Goal: Task Accomplishment & Management: Manage account settings

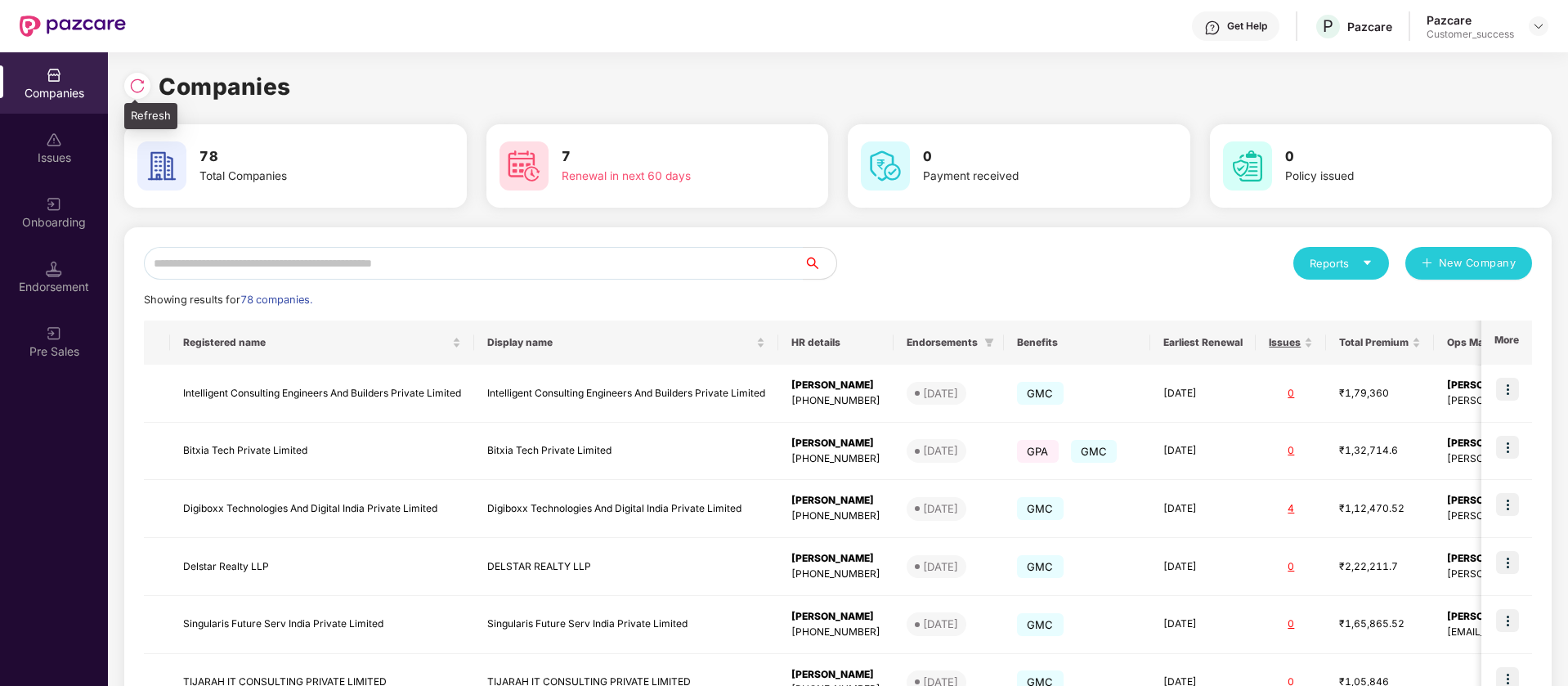
click at [134, 89] on img at bounding box center [137, 85] width 16 height 16
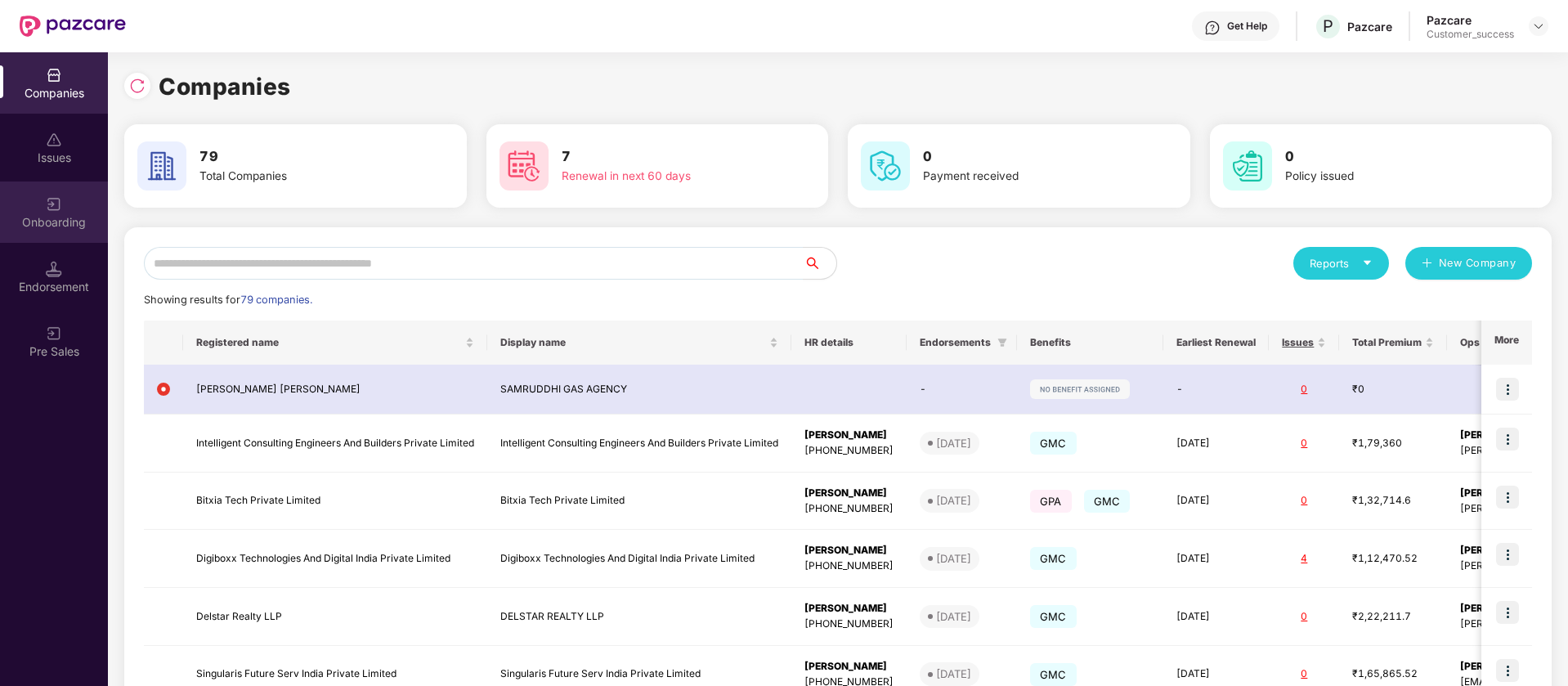
click at [65, 222] on div "Onboarding" at bounding box center [54, 222] width 108 height 16
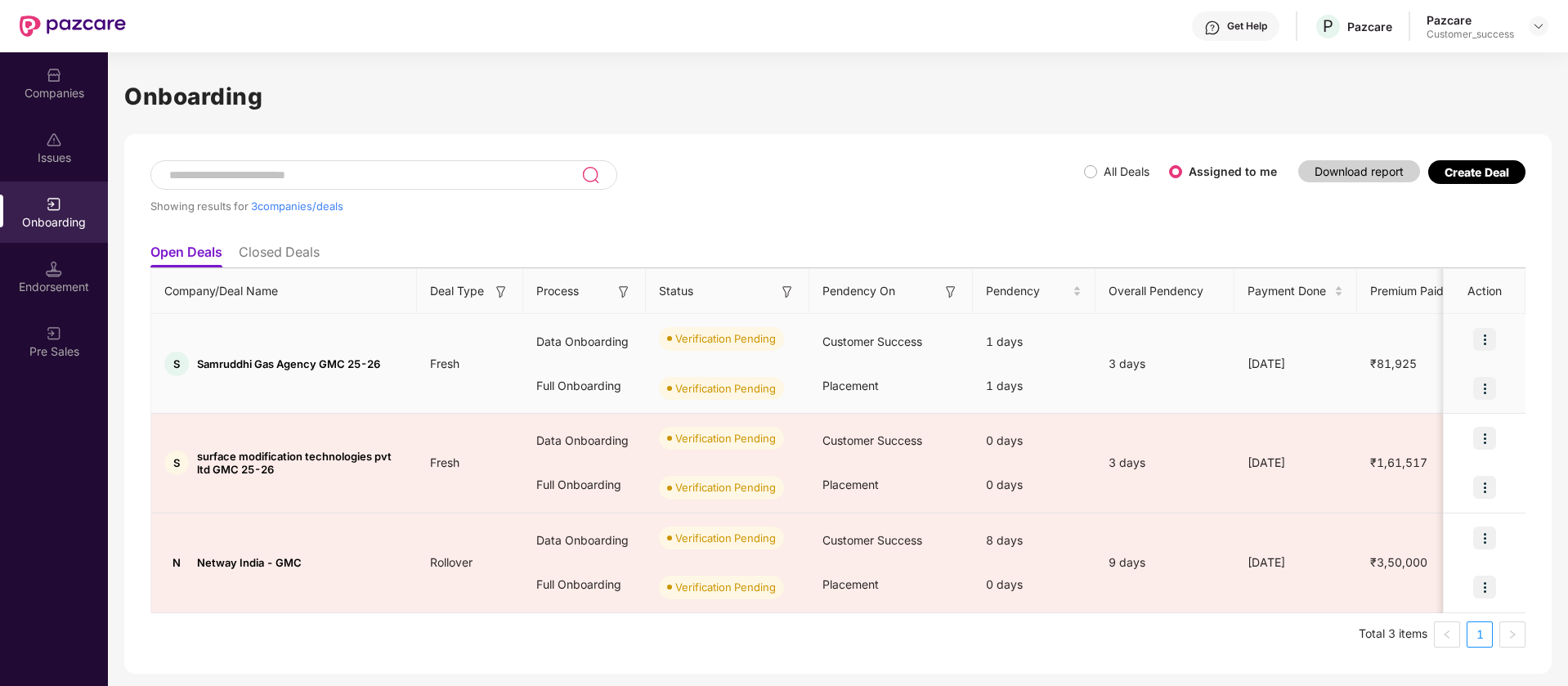
click at [188, 364] on div "S Samruddhi Gas Agency GMC 25-26" at bounding box center [284, 363] width 266 height 25
click at [217, 364] on span "Samruddhi Gas Agency GMC 25-26" at bounding box center [289, 363] width 184 height 13
copy span "Samruddhi"
click at [336, 352] on div "S Samruddhi Gas Agency GMC 25-26" at bounding box center [284, 363] width 266 height 25
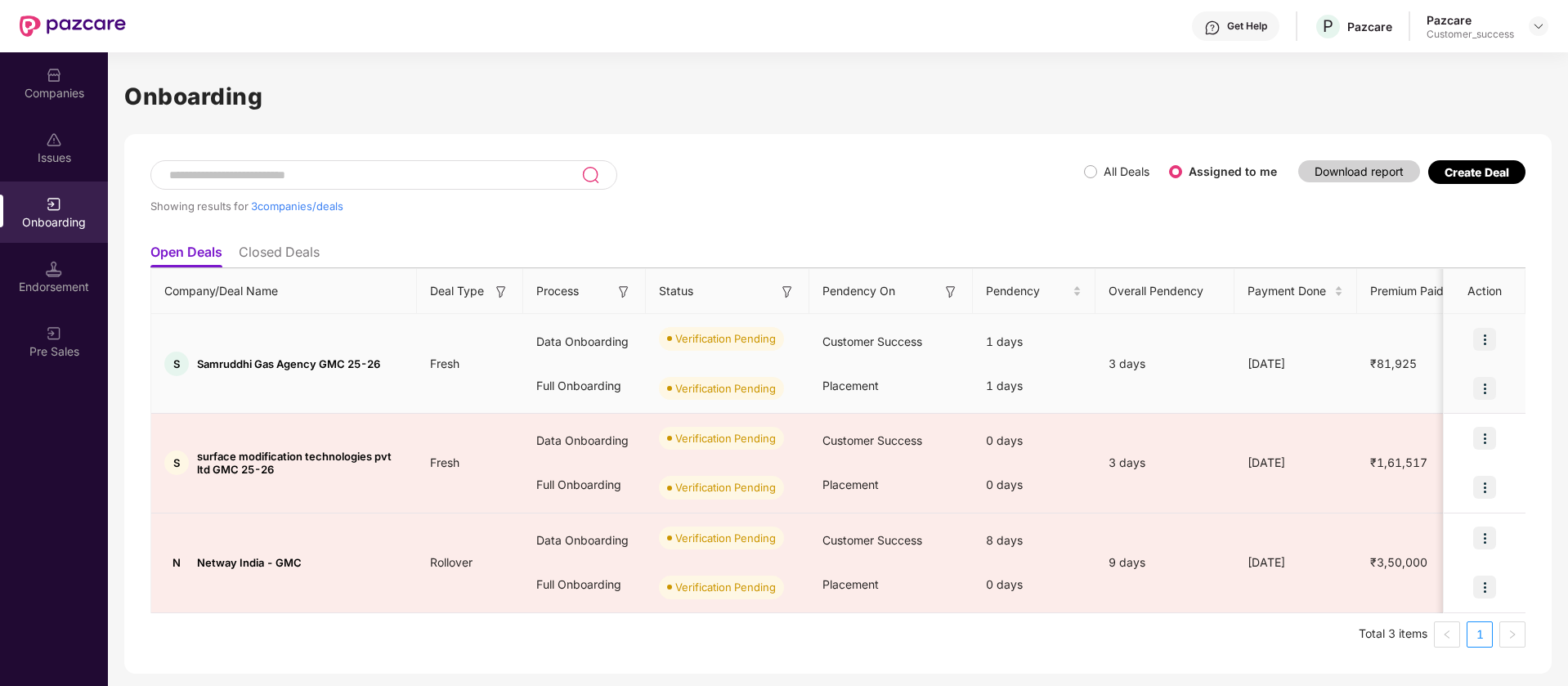
click at [333, 369] on span "Samruddhi Gas Agency GMC 25-26" at bounding box center [289, 363] width 184 height 13
copy span "Samruddhi Gas Agency GMC 25-26"
click at [1485, 337] on img at bounding box center [1485, 339] width 23 height 23
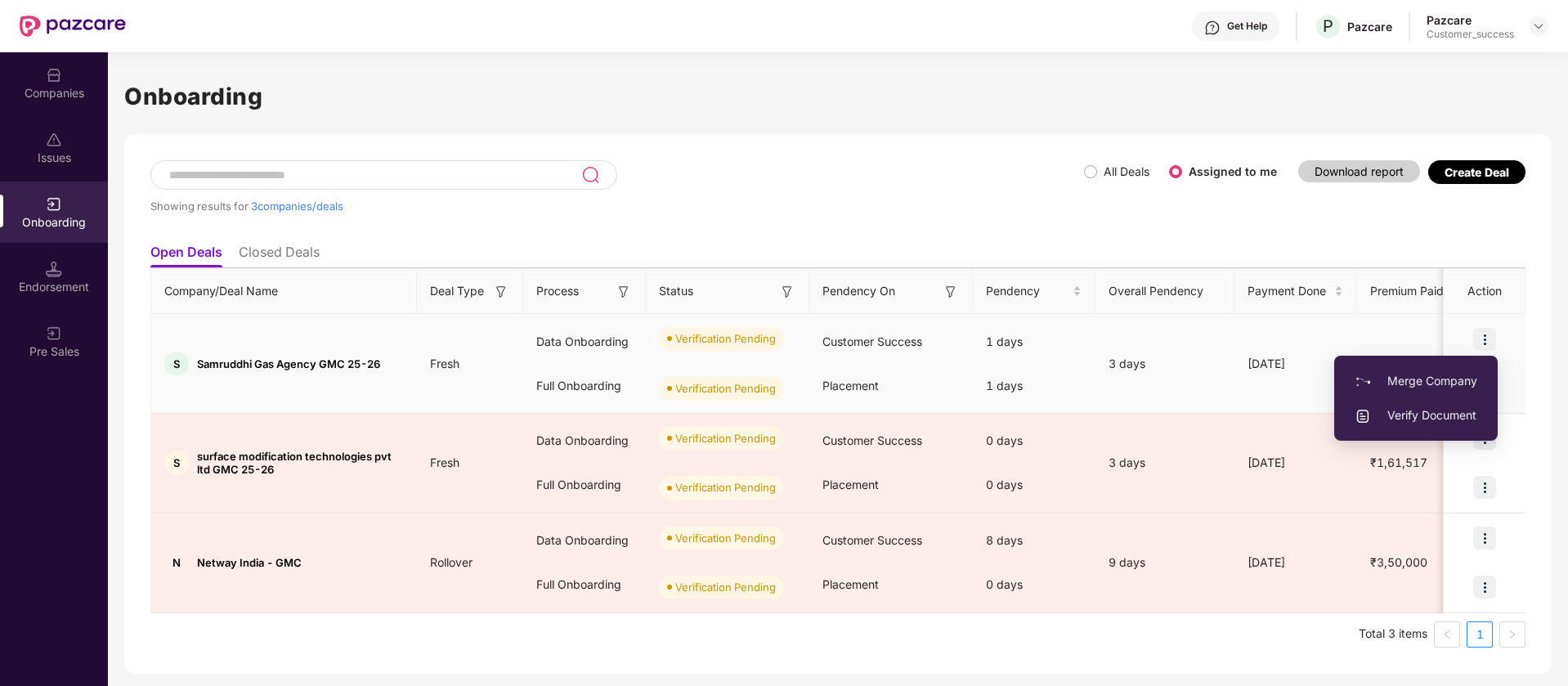
click at [1424, 418] on span "Verify Document" at bounding box center [1416, 415] width 123 height 18
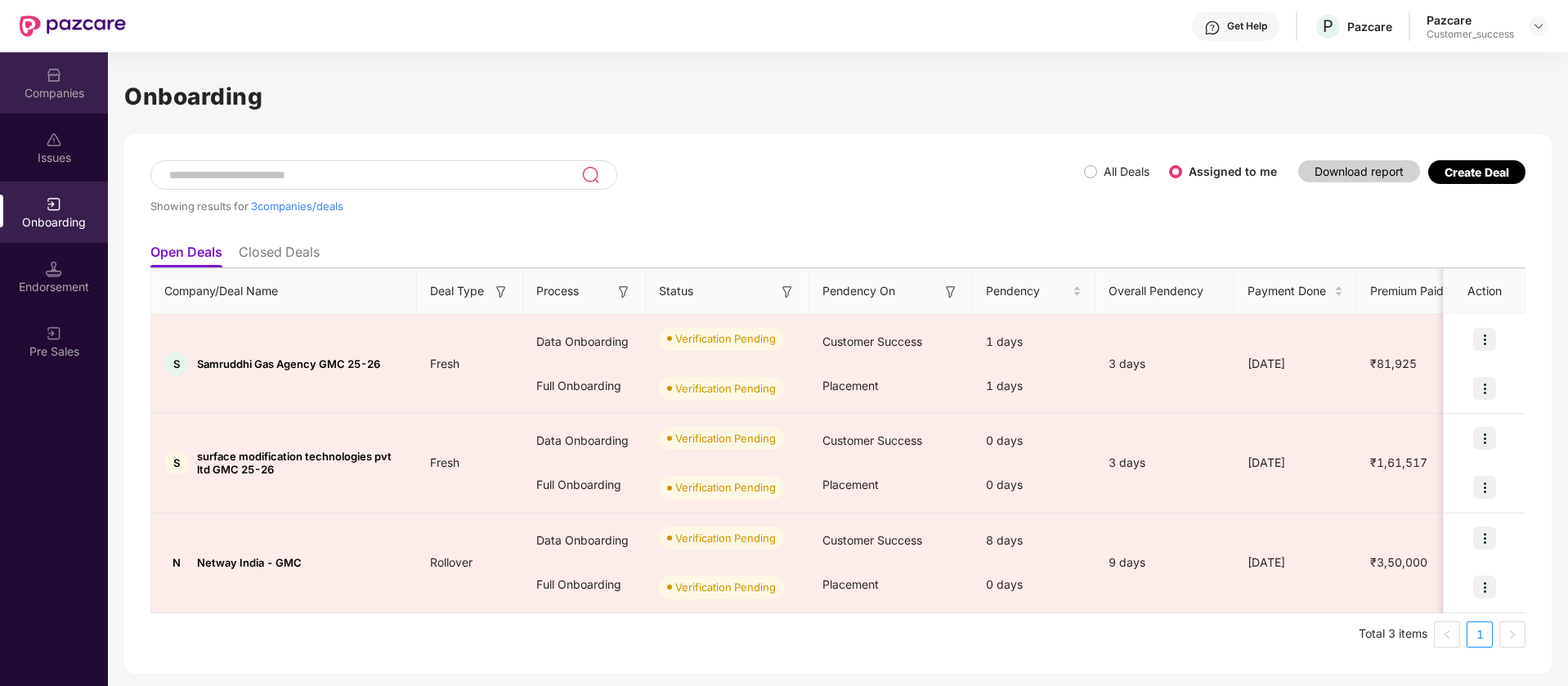
click at [44, 85] on div "Companies" at bounding box center [54, 93] width 108 height 16
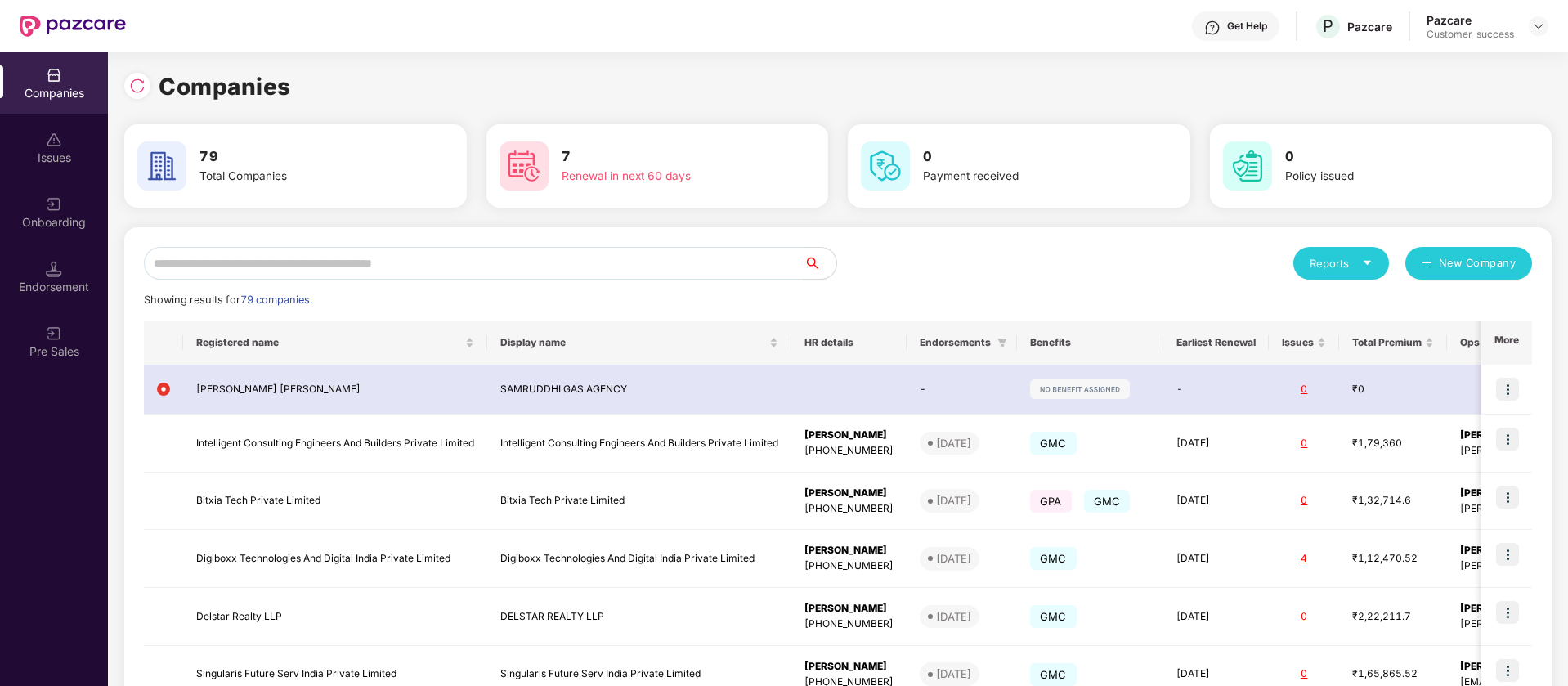
click at [373, 248] on input "text" at bounding box center [473, 263] width 660 height 33
paste input "**********"
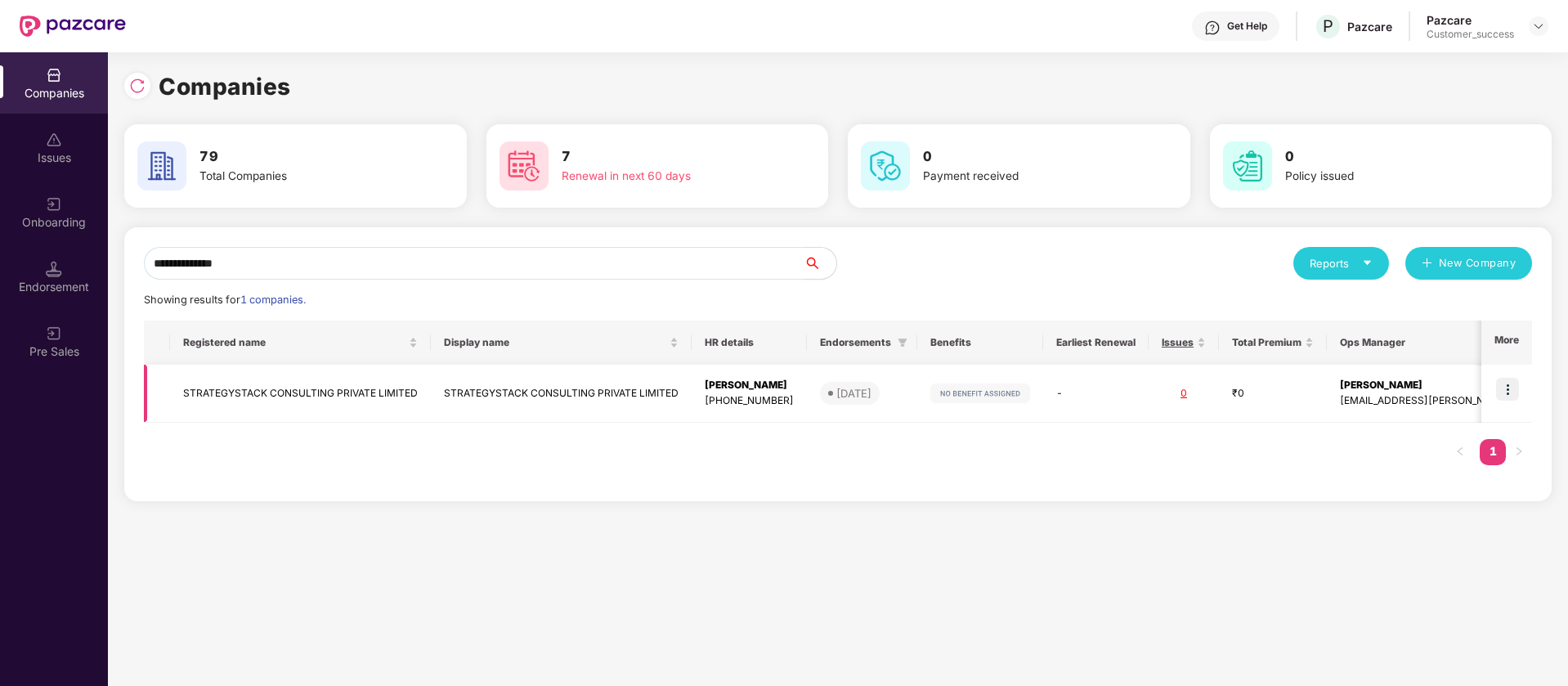
type input "**********"
click at [1512, 388] on img at bounding box center [1507, 389] width 23 height 23
click at [586, 391] on td "STRATEGYSTACK CONSULTING PRIVATE LIMITED" at bounding box center [561, 393] width 261 height 58
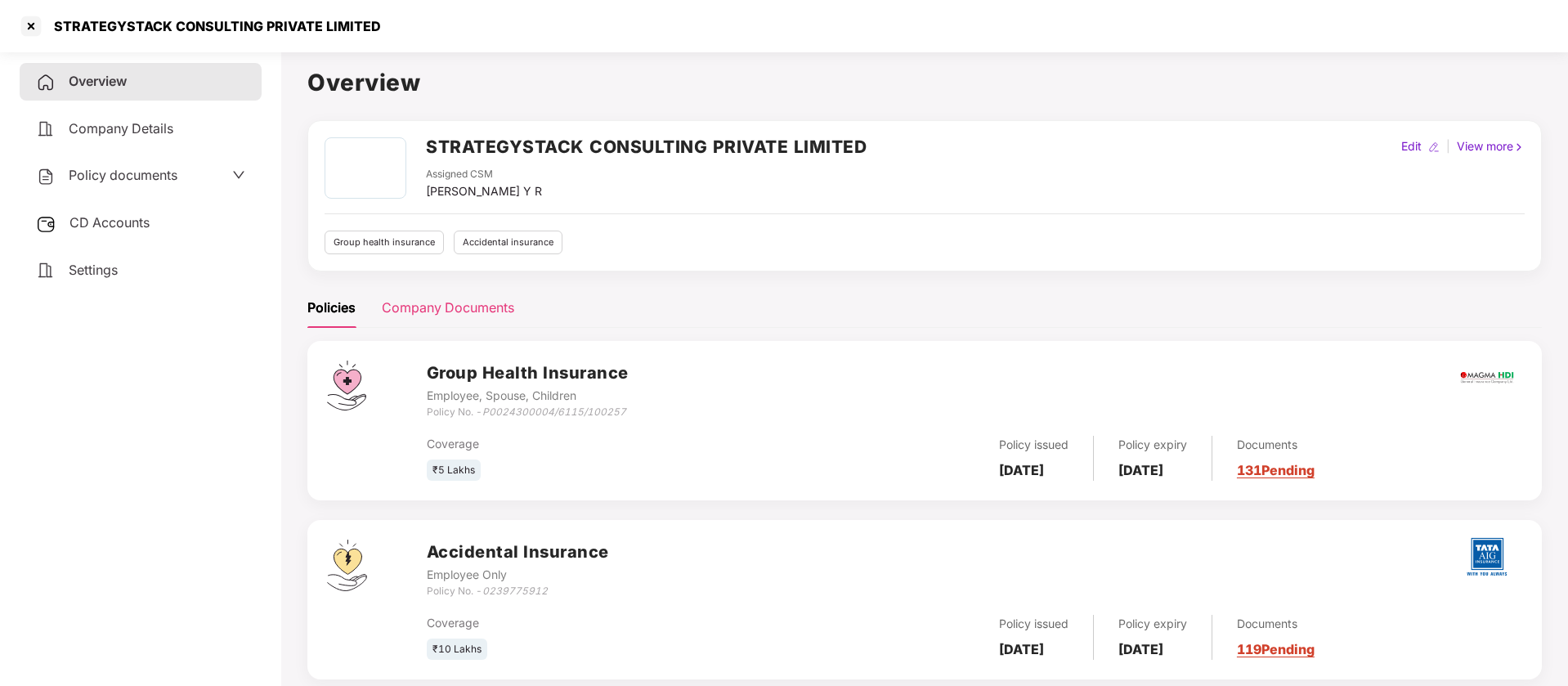
click at [461, 289] on div "Company Documents" at bounding box center [448, 308] width 132 height 40
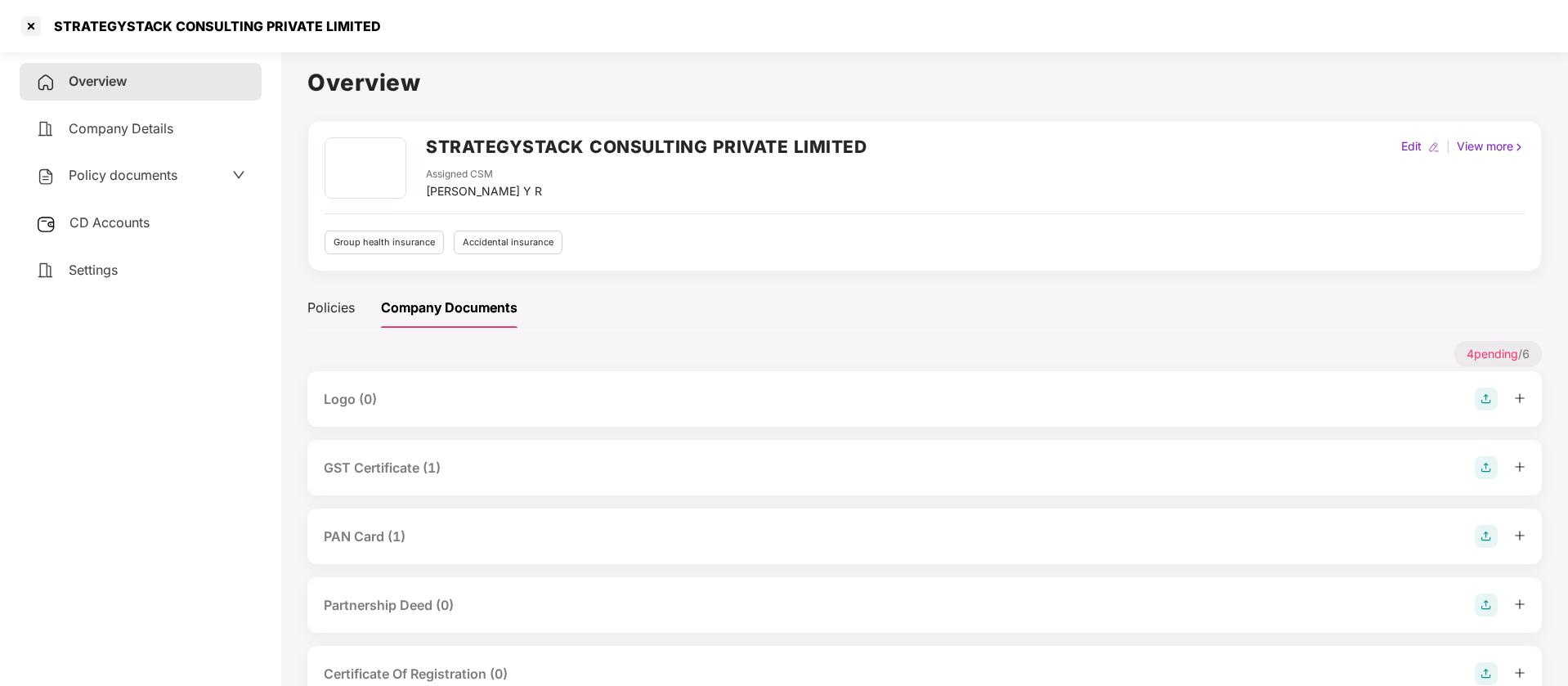
scroll to position [117, 0]
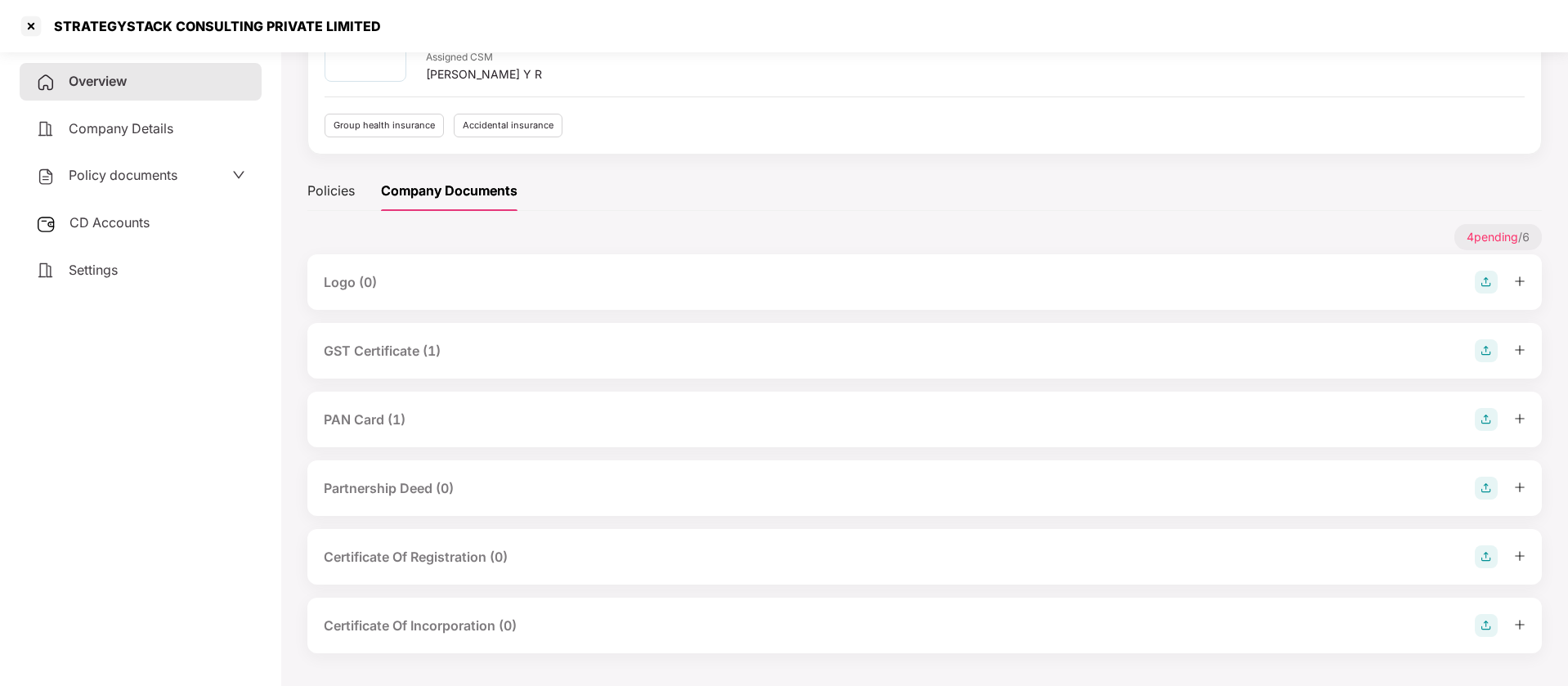
click at [361, 418] on div "PAN Card (1)" at bounding box center [364, 420] width 81 height 21
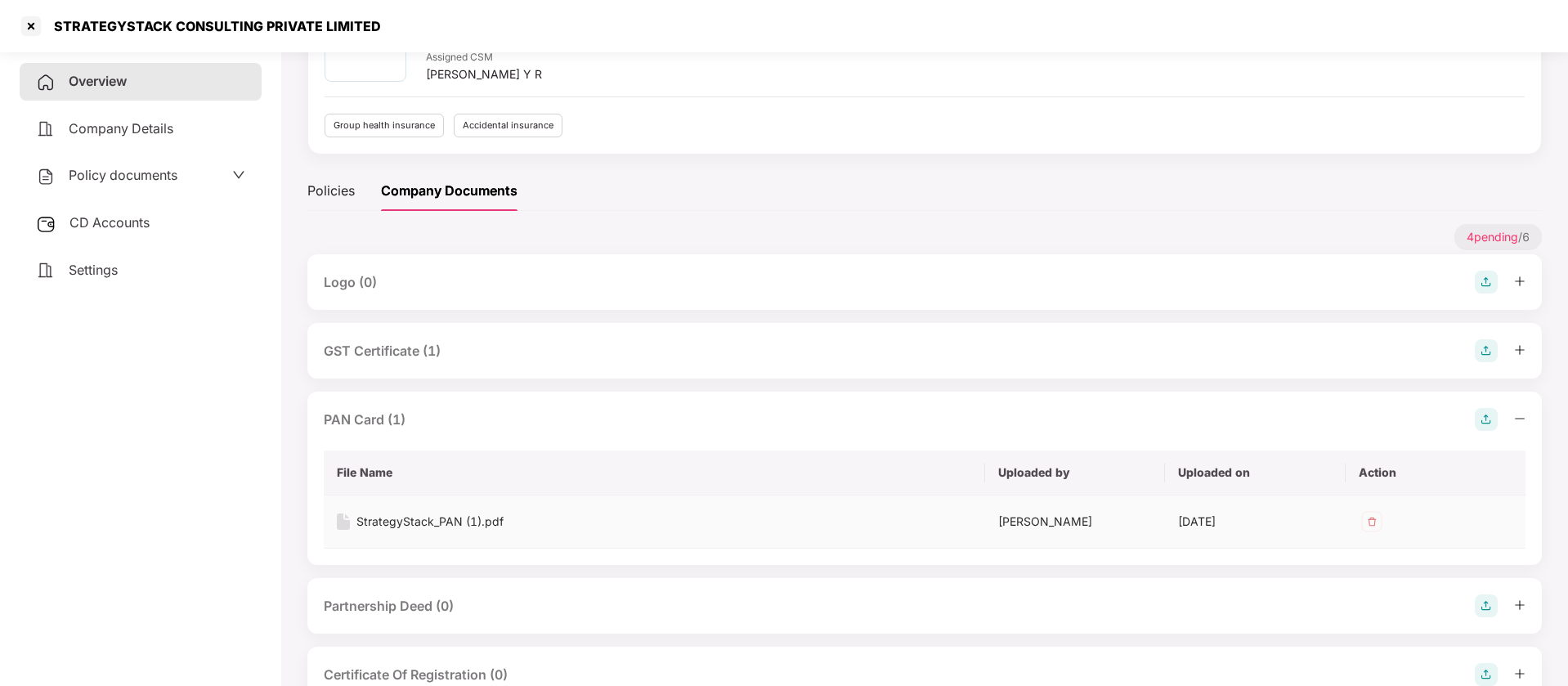
click at [424, 524] on div "StrategyStack_PAN (1).pdf" at bounding box center [430, 522] width 147 height 18
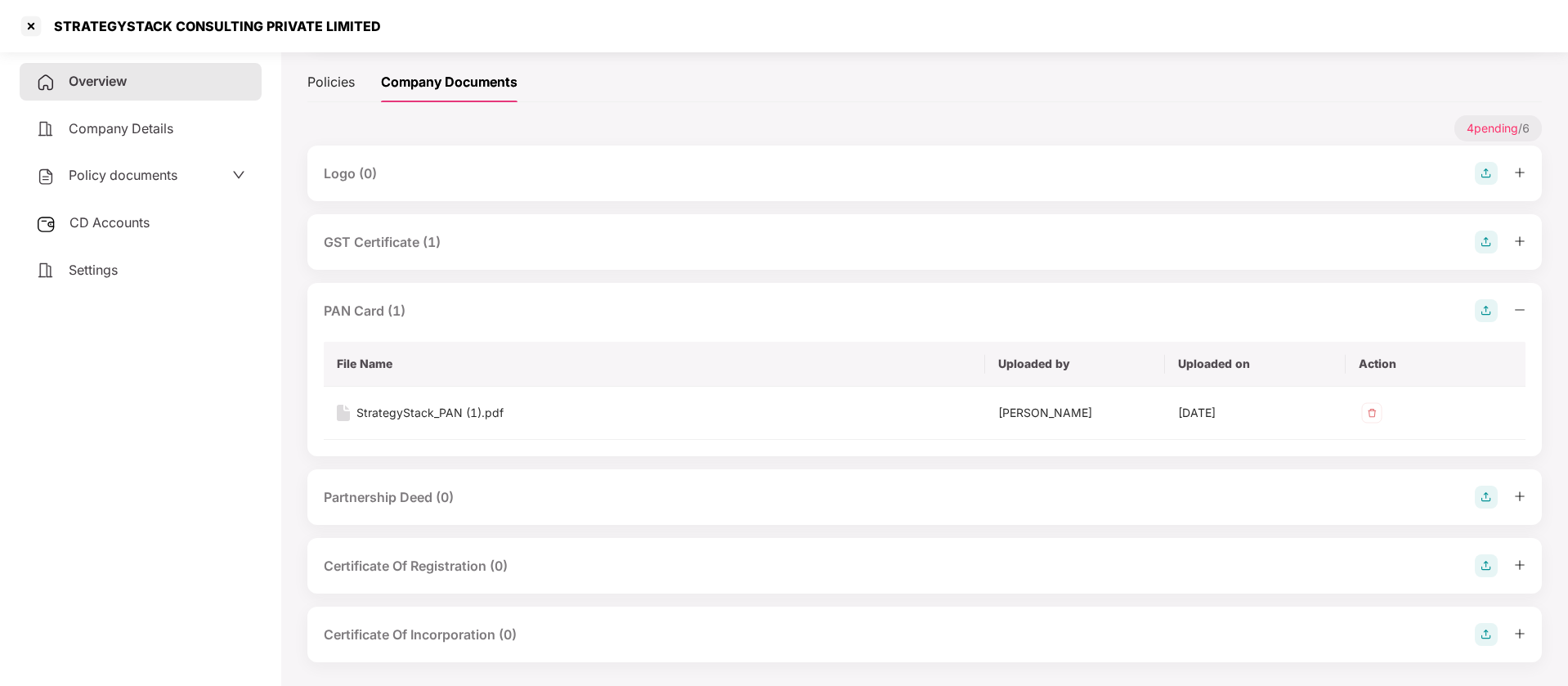
scroll to position [234, 0]
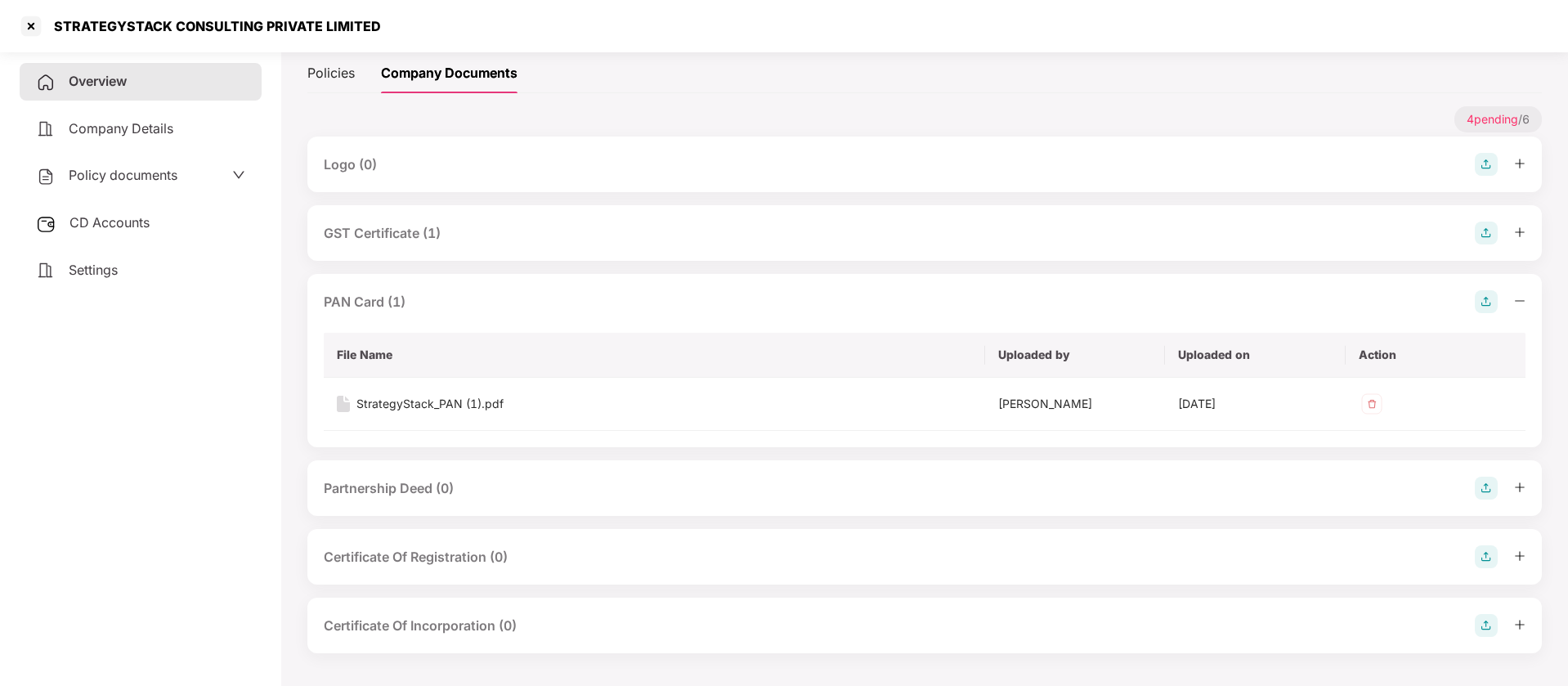
click at [109, 27] on div "STRATEGYSTACK CONSULTING PRIVATE LIMITED" at bounding box center [211, 26] width 336 height 16
copy div "STRATEGYSTACK"
click at [37, 29] on div at bounding box center [31, 26] width 26 height 26
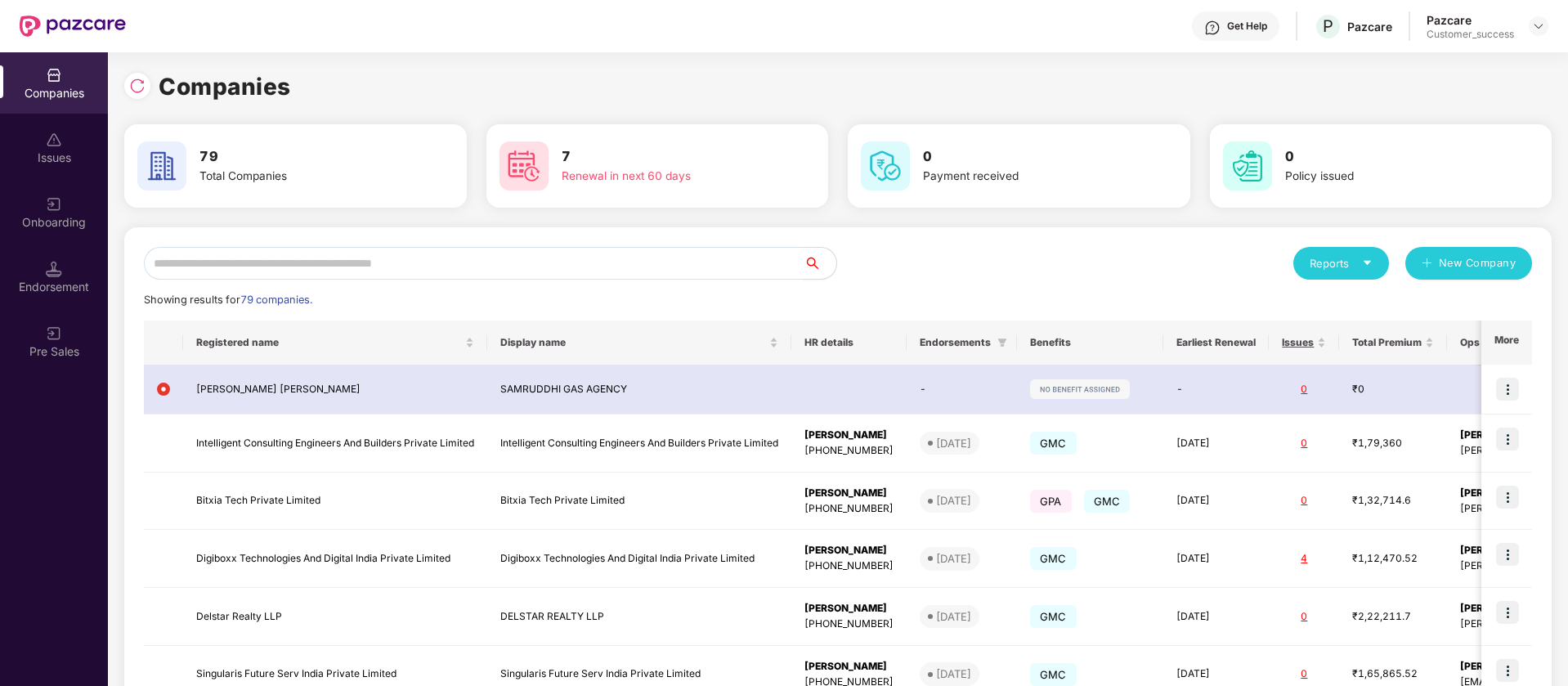
scroll to position [0, 0]
click at [250, 267] on input "text" at bounding box center [473, 263] width 660 height 33
paste input "**********"
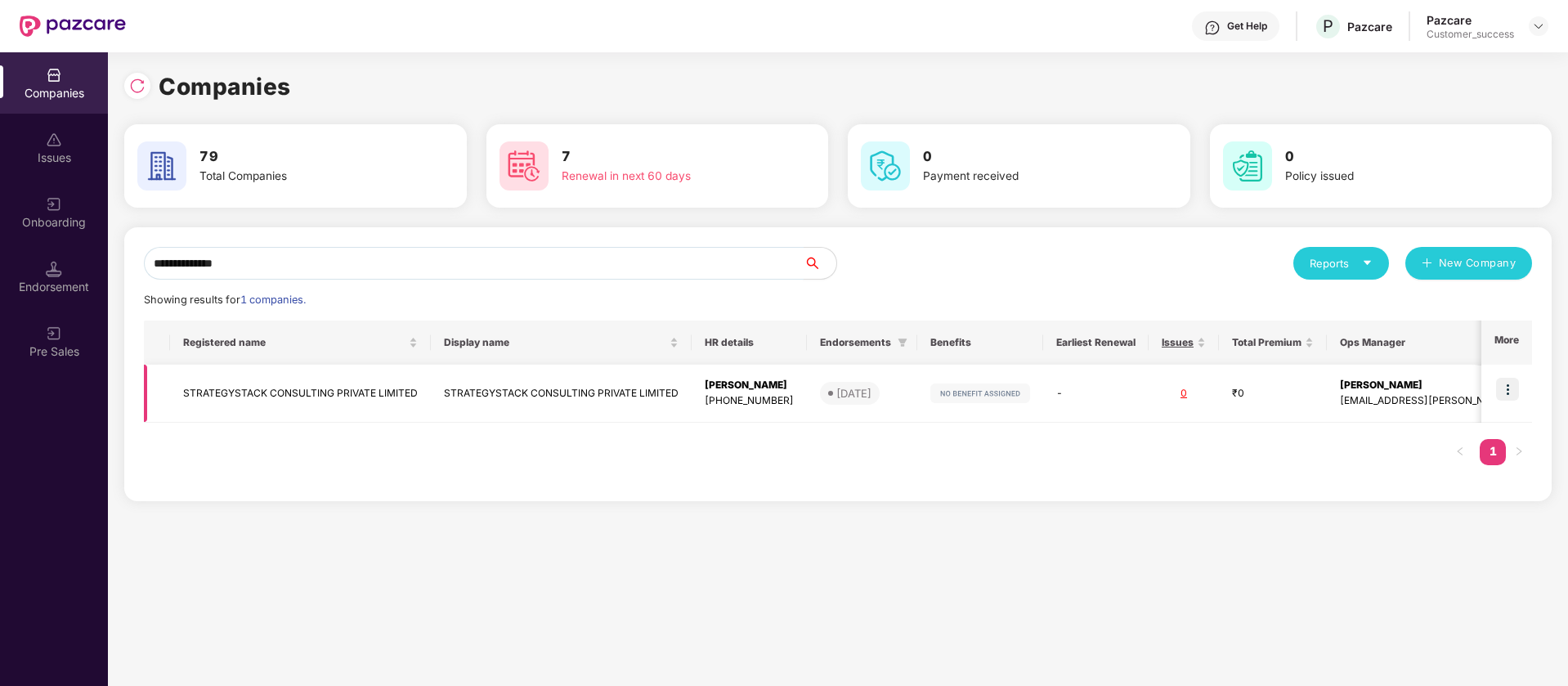
type input "**********"
click at [1515, 388] on img at bounding box center [1507, 389] width 23 height 23
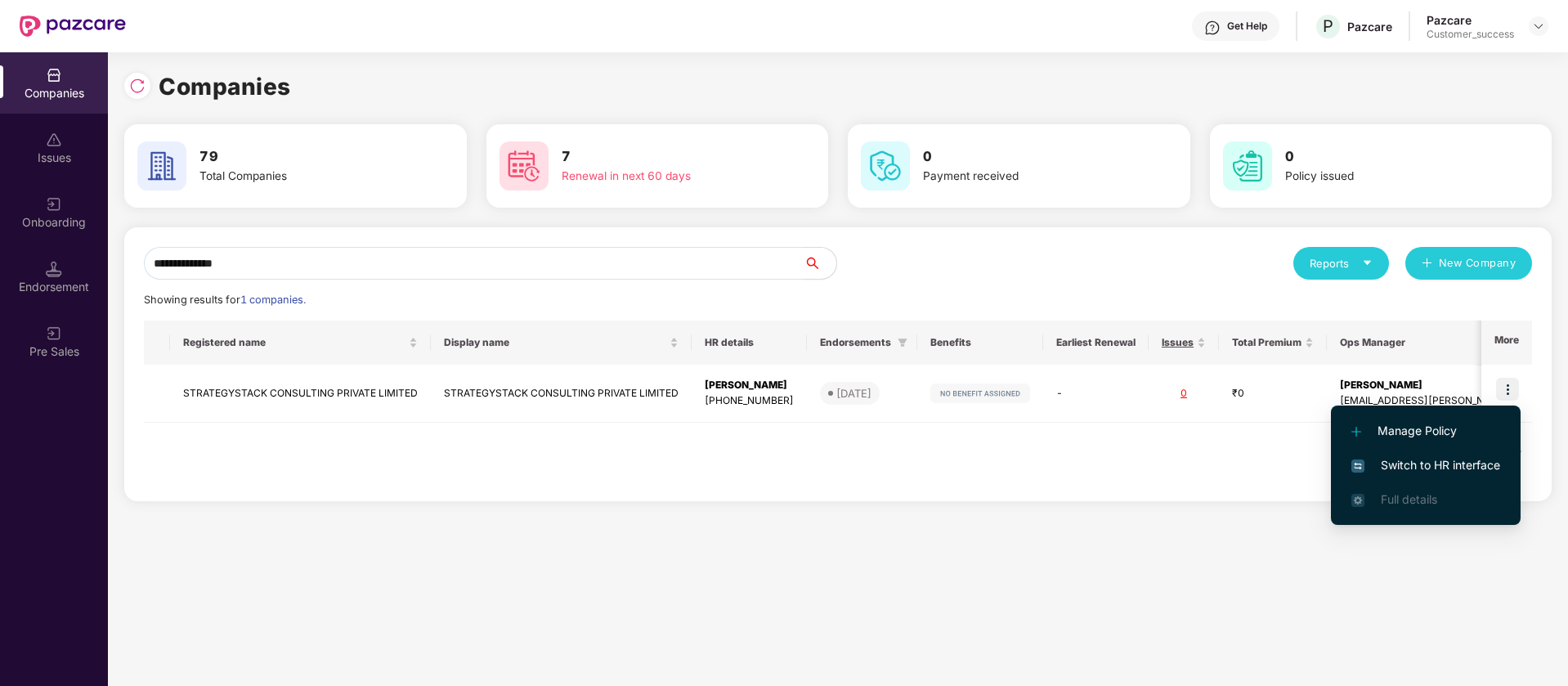
click at [1451, 434] on span "Manage Policy" at bounding box center [1426, 431] width 149 height 18
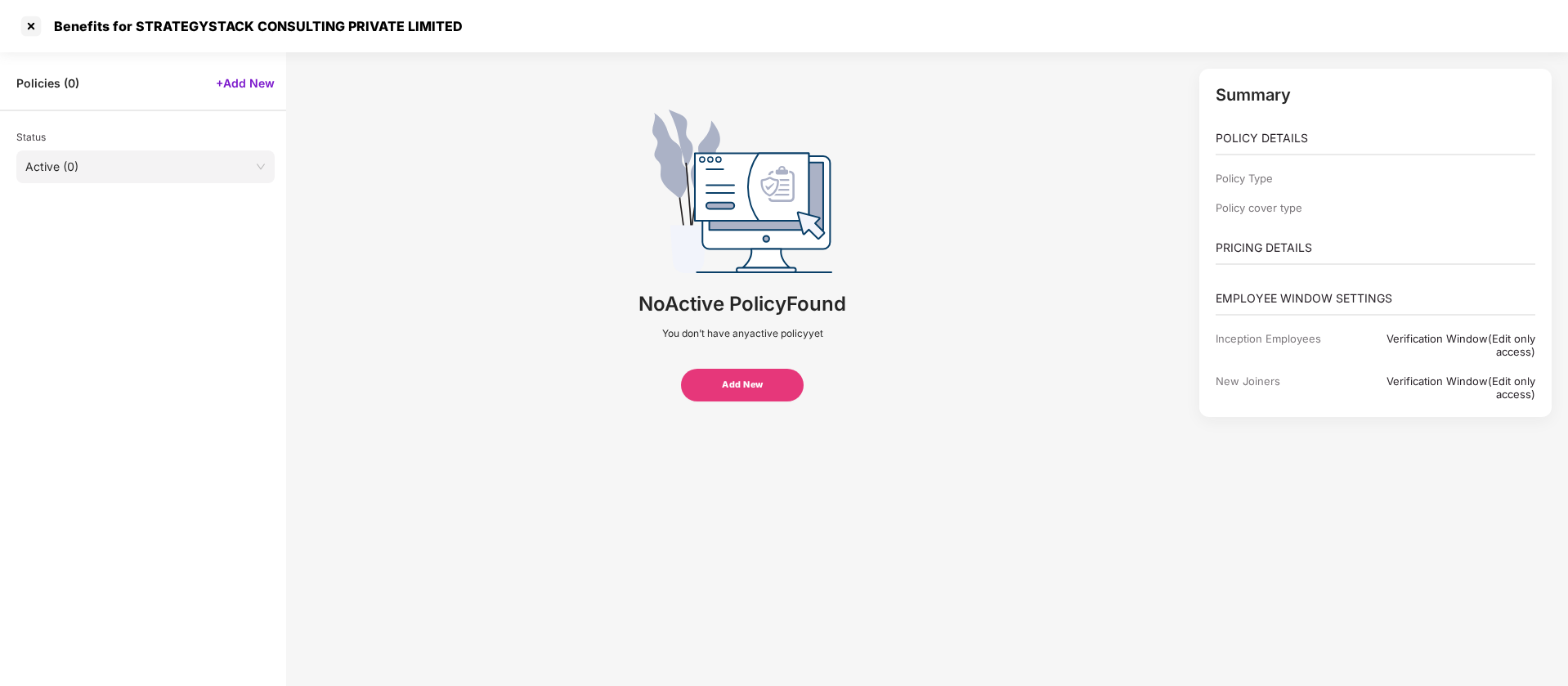
click at [248, 77] on span "+Add New" at bounding box center [245, 83] width 59 height 16
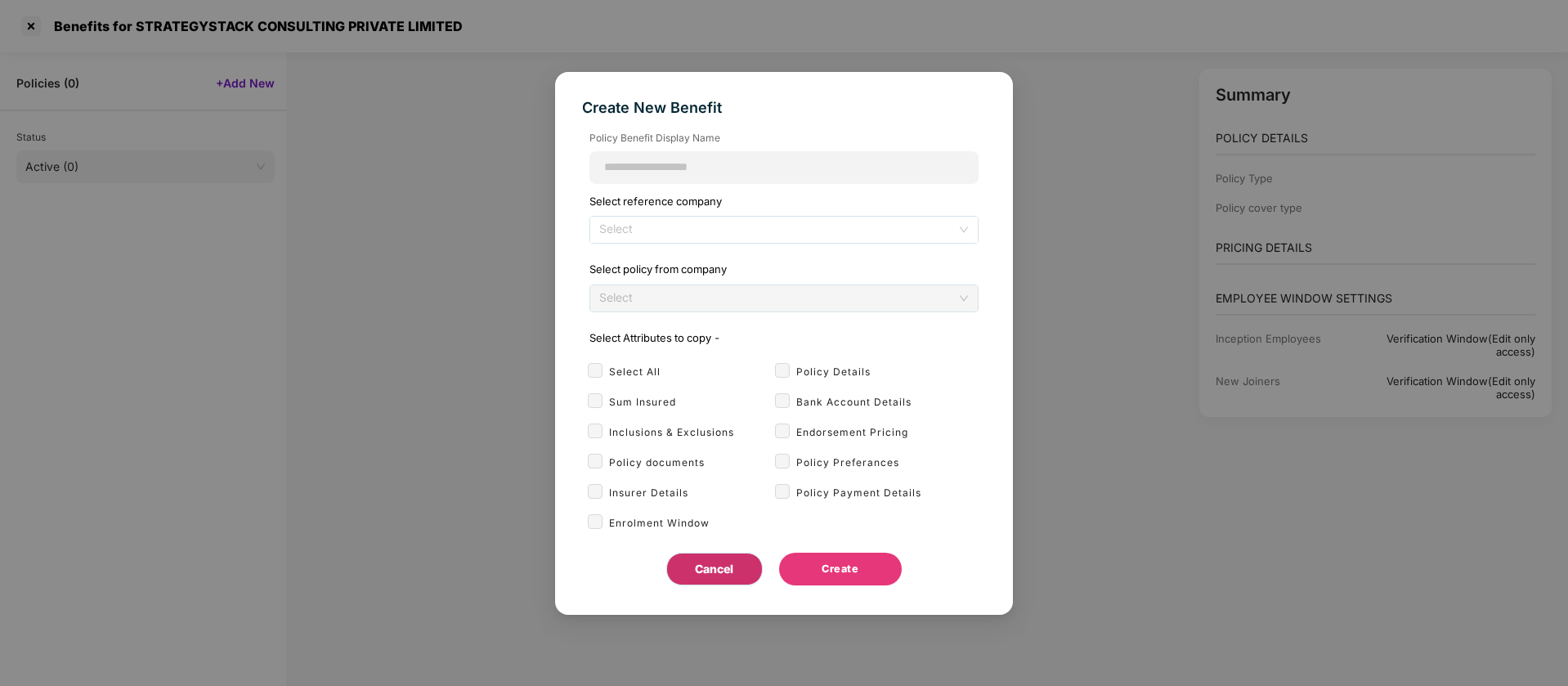
click at [733, 555] on button "Cancel" at bounding box center [714, 569] width 96 height 33
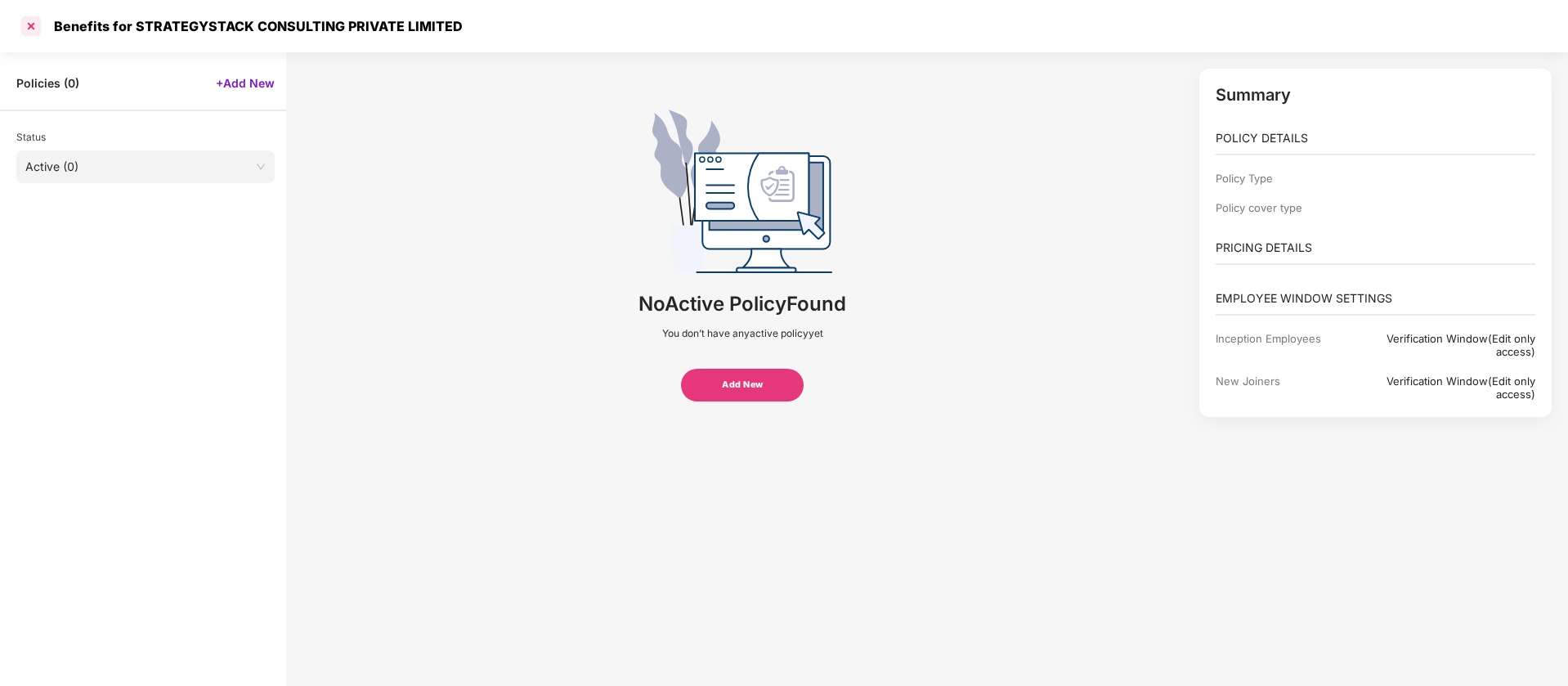
click at [37, 34] on div at bounding box center [31, 26] width 26 height 26
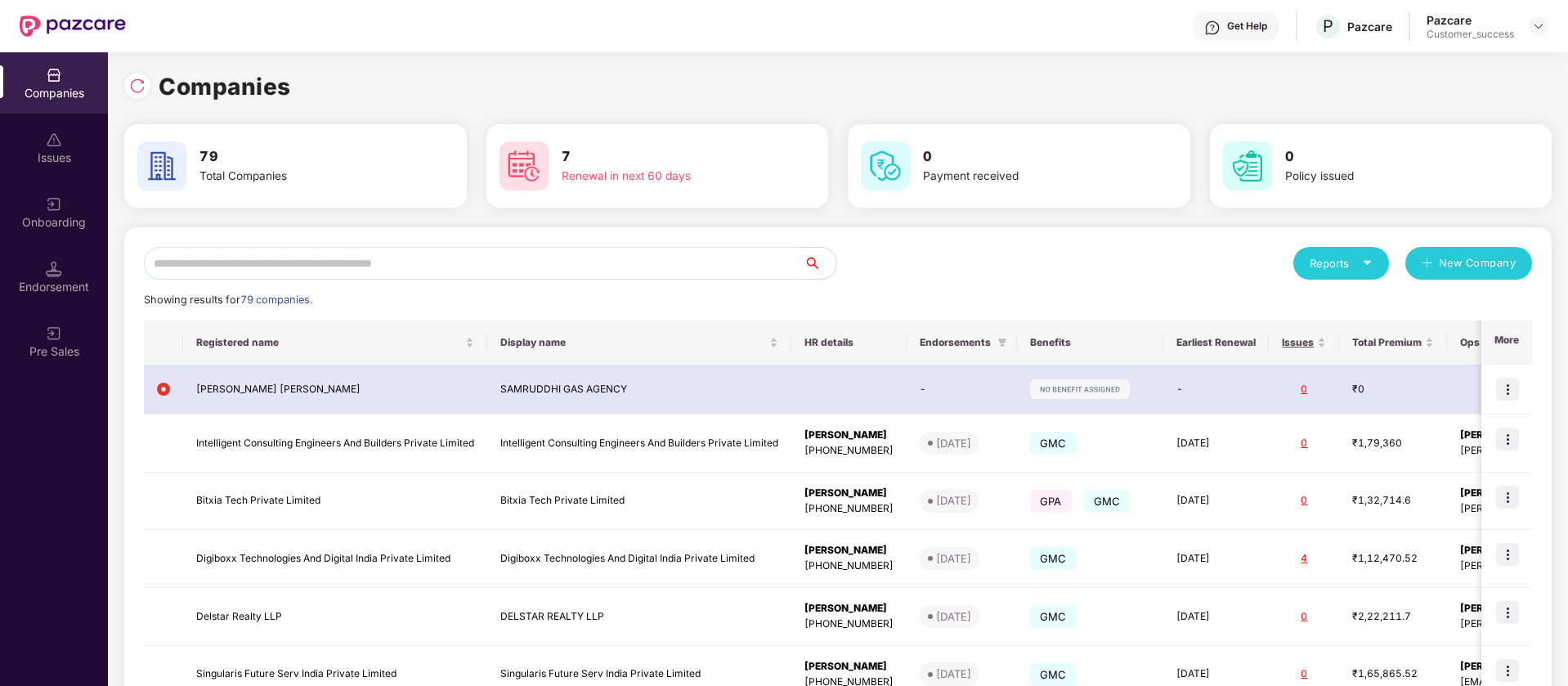
click at [54, 207] on img at bounding box center [54, 205] width 16 height 16
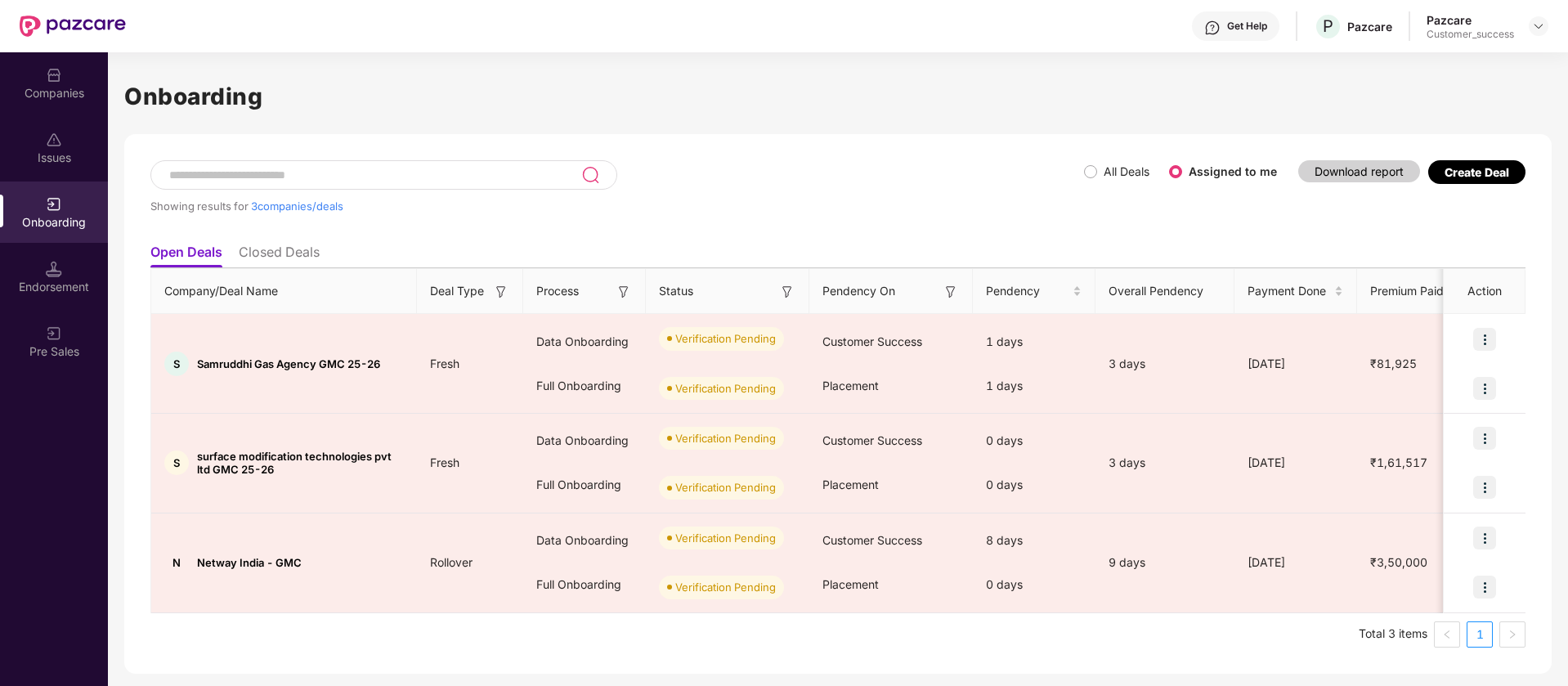
click at [297, 254] on li "Closed Deals" at bounding box center [280, 256] width 81 height 24
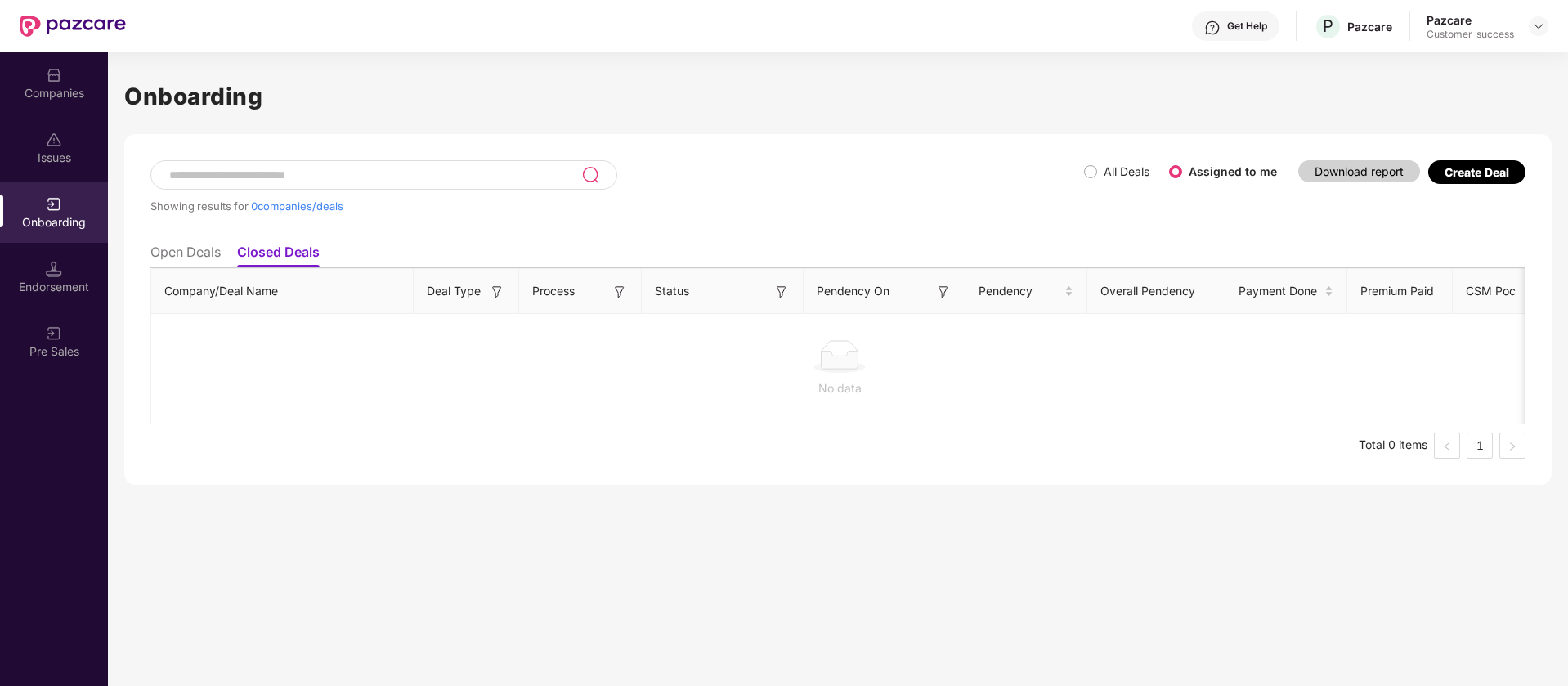
click at [198, 253] on li "Open Deals" at bounding box center [186, 256] width 70 height 24
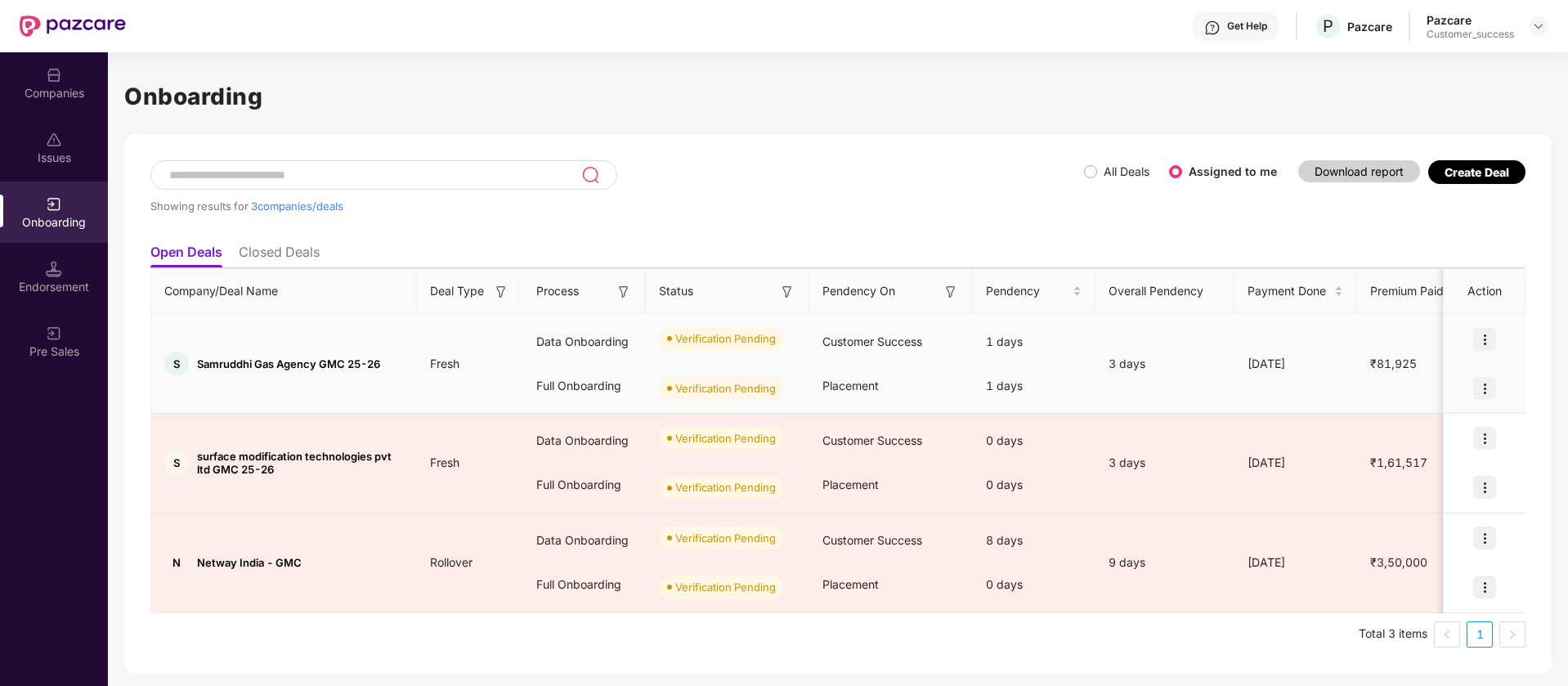
click at [1484, 342] on img at bounding box center [1485, 339] width 23 height 23
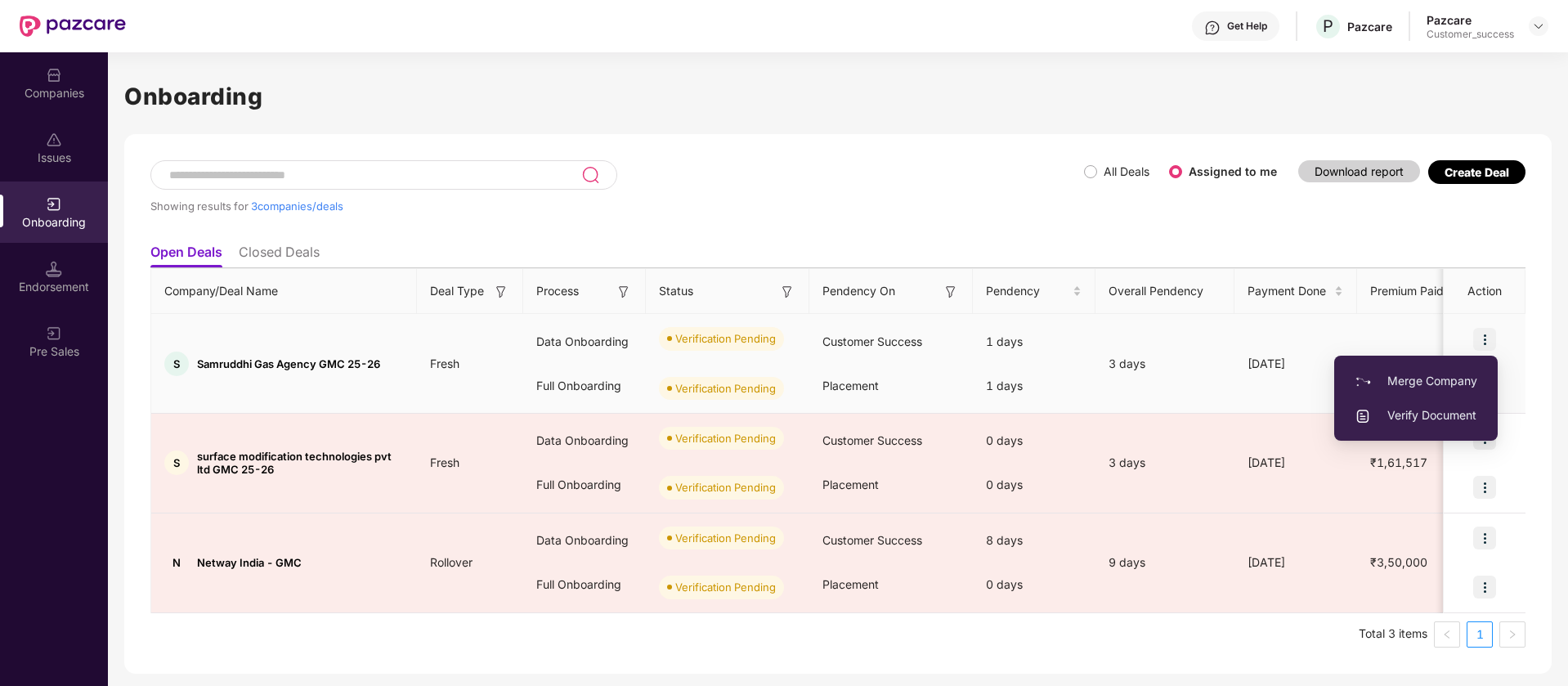
click at [1462, 416] on span "Verify Document" at bounding box center [1416, 415] width 123 height 18
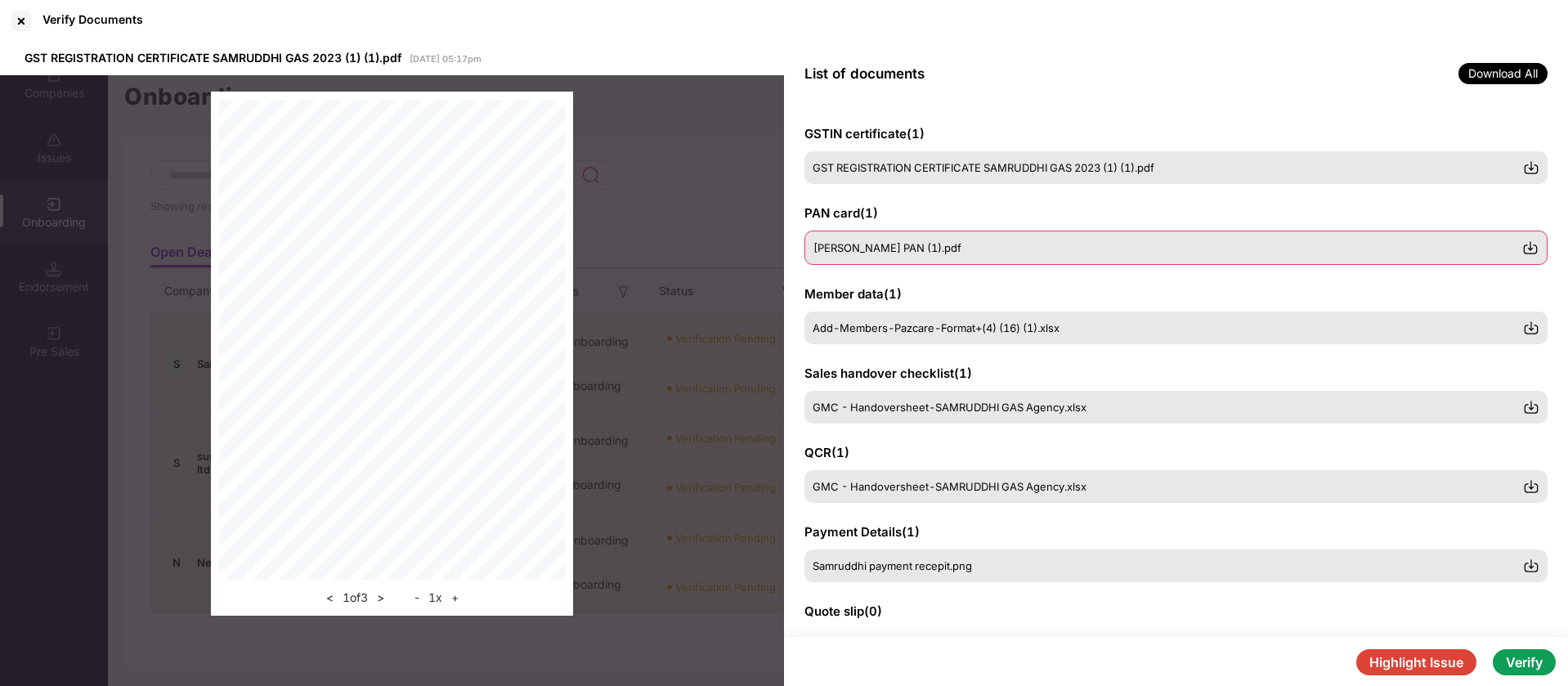
click at [878, 256] on div "[PERSON_NAME] PAN (1).pdf" at bounding box center [1176, 247] width 743 height 35
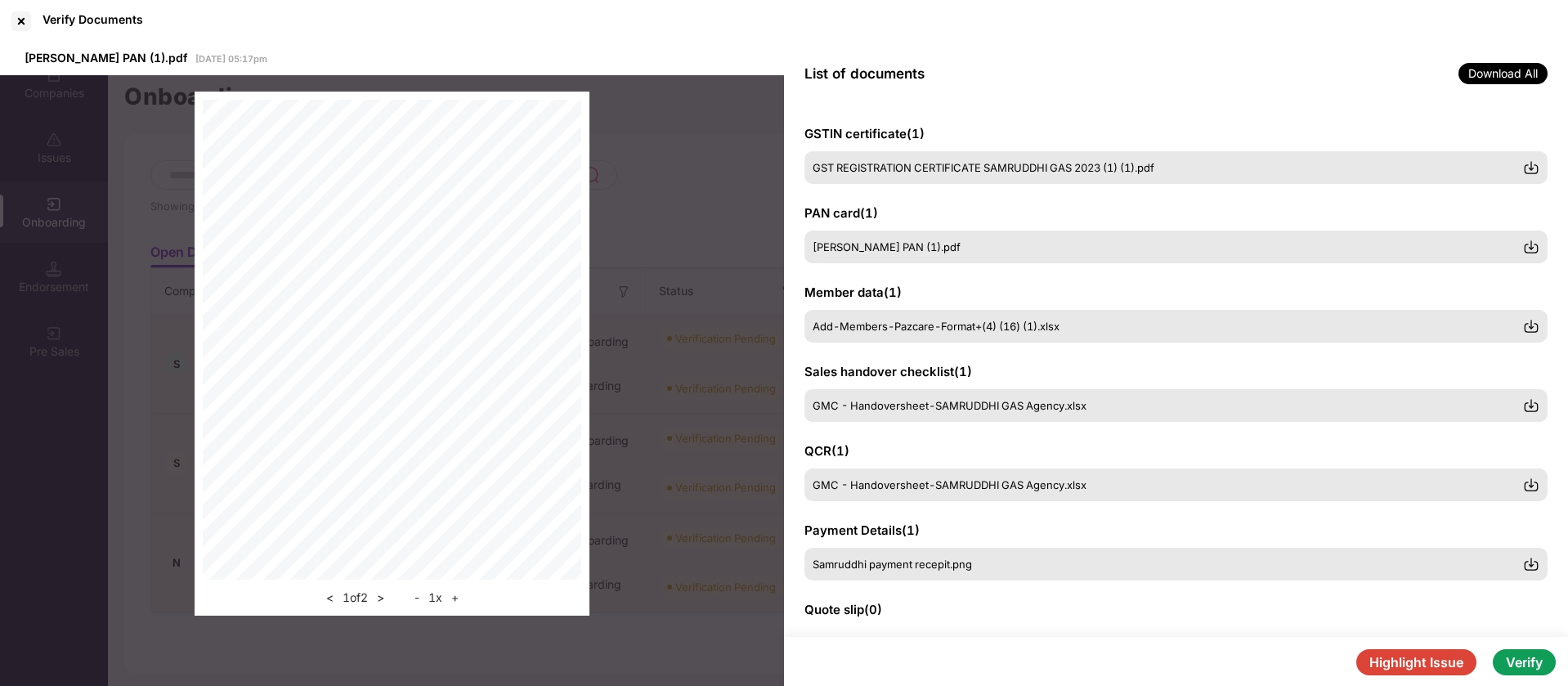
click at [458, 601] on button "+" at bounding box center [455, 598] width 17 height 20
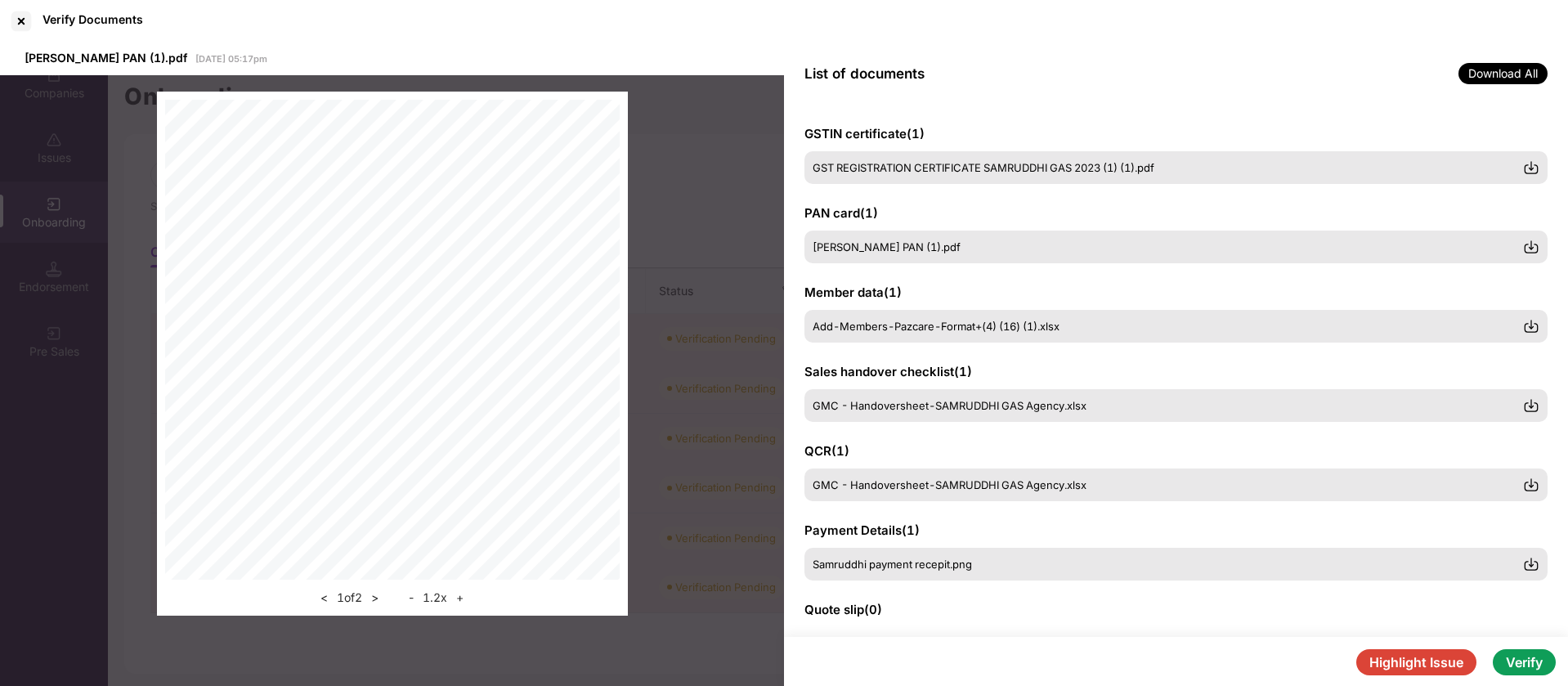
click at [458, 601] on button "+" at bounding box center [459, 598] width 17 height 20
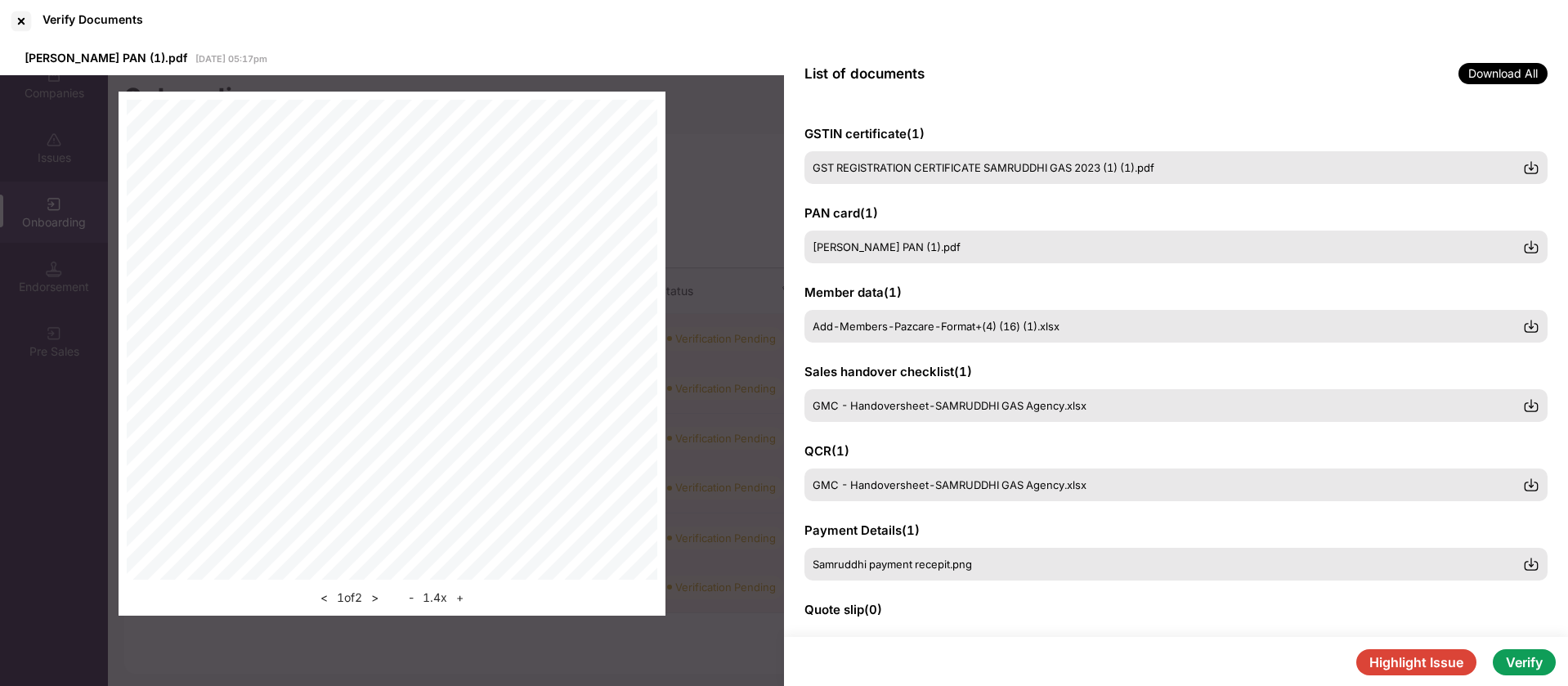
click at [458, 601] on button "+" at bounding box center [459, 598] width 17 height 20
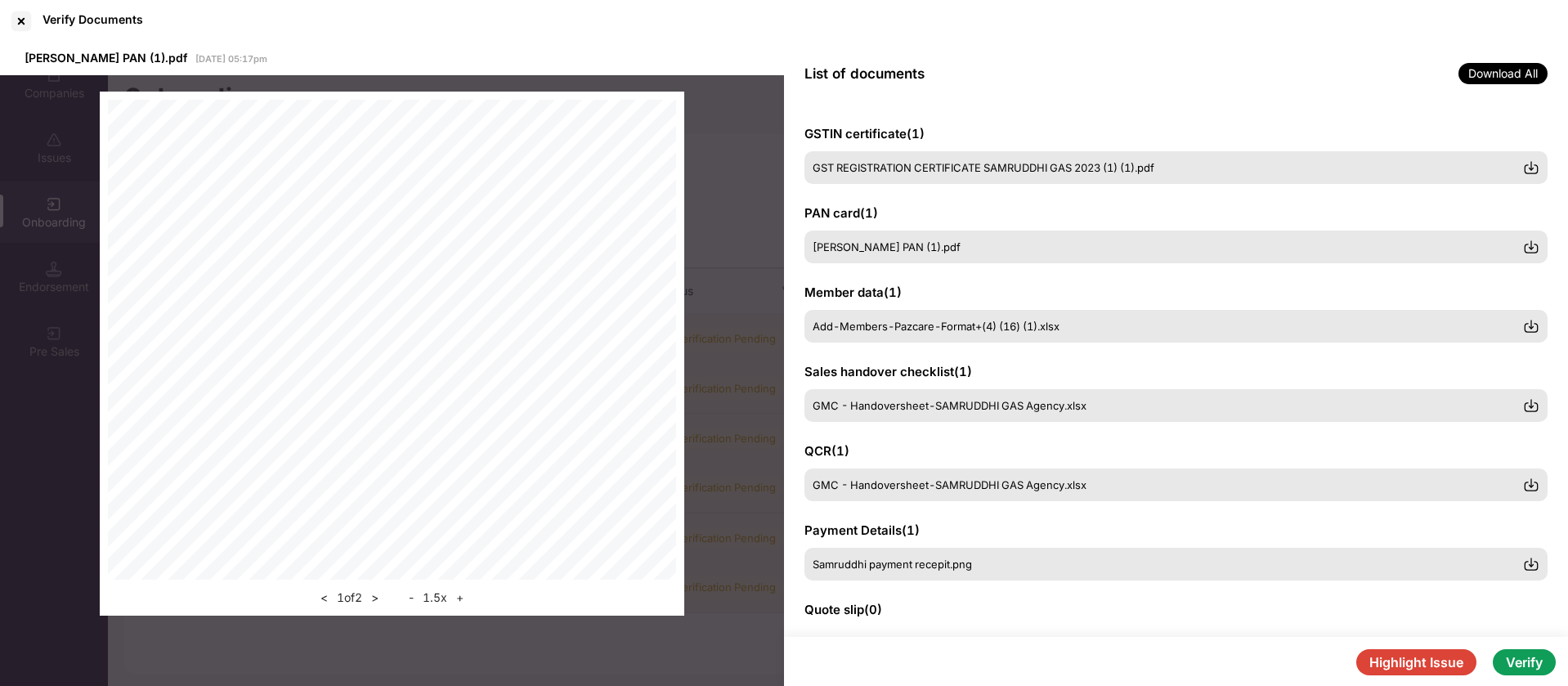
click at [458, 601] on button "+" at bounding box center [459, 598] width 17 height 20
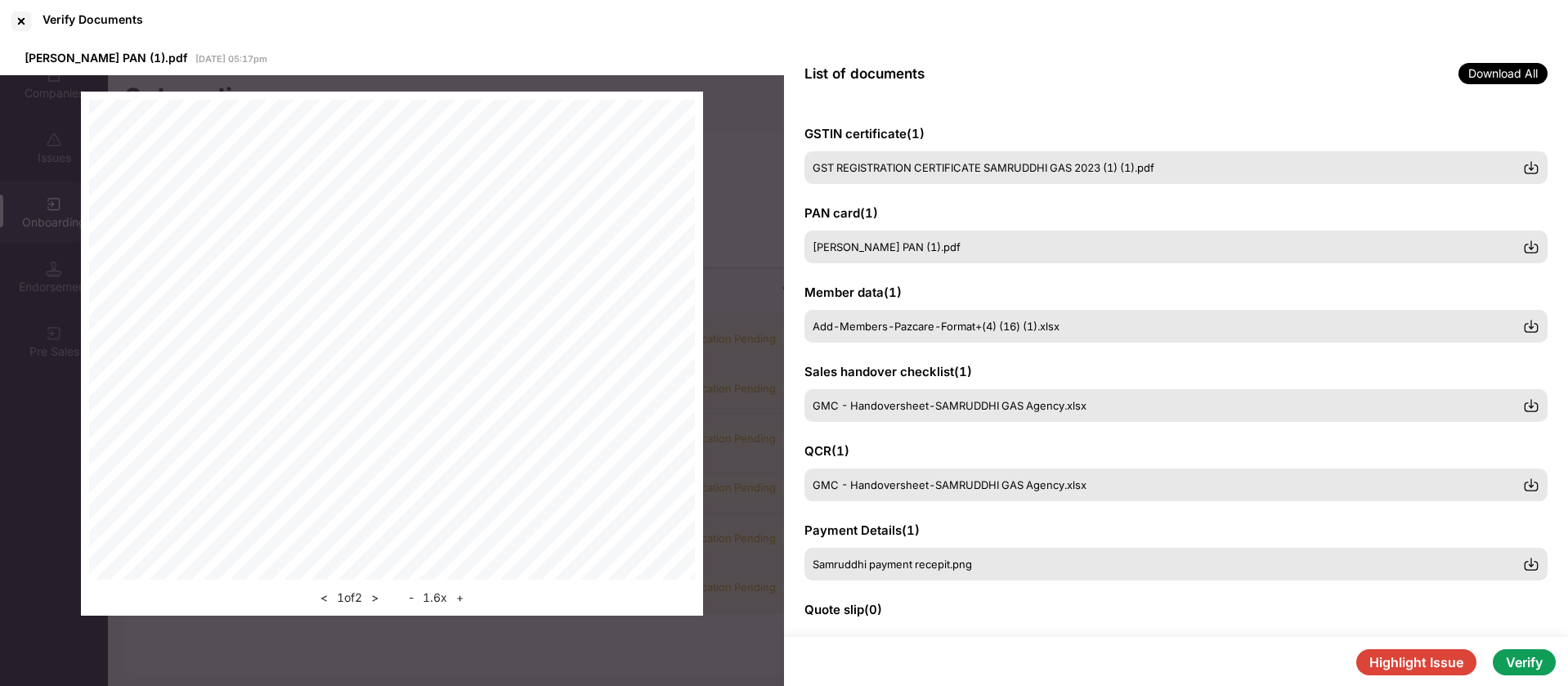
click at [458, 601] on button "+" at bounding box center [459, 598] width 17 height 20
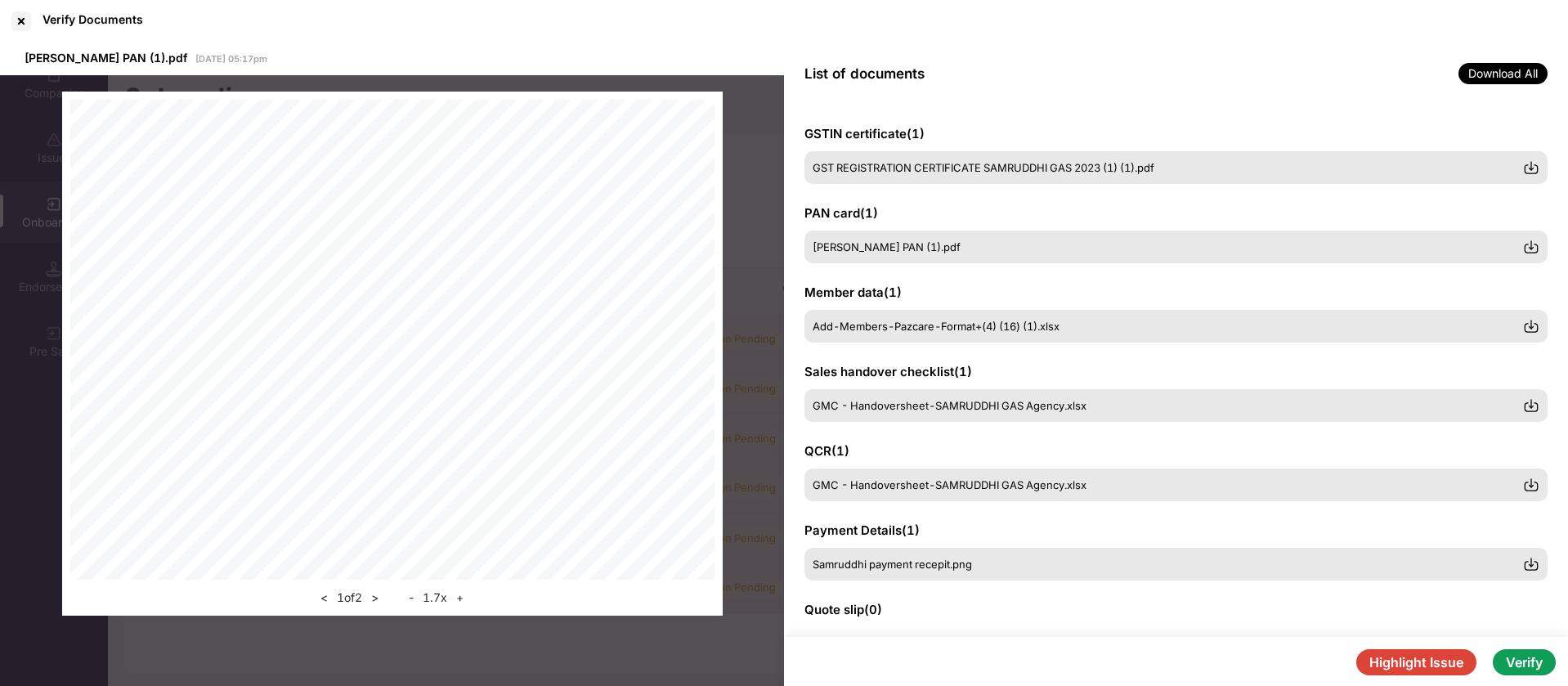
click at [458, 601] on button "+" at bounding box center [459, 598] width 17 height 20
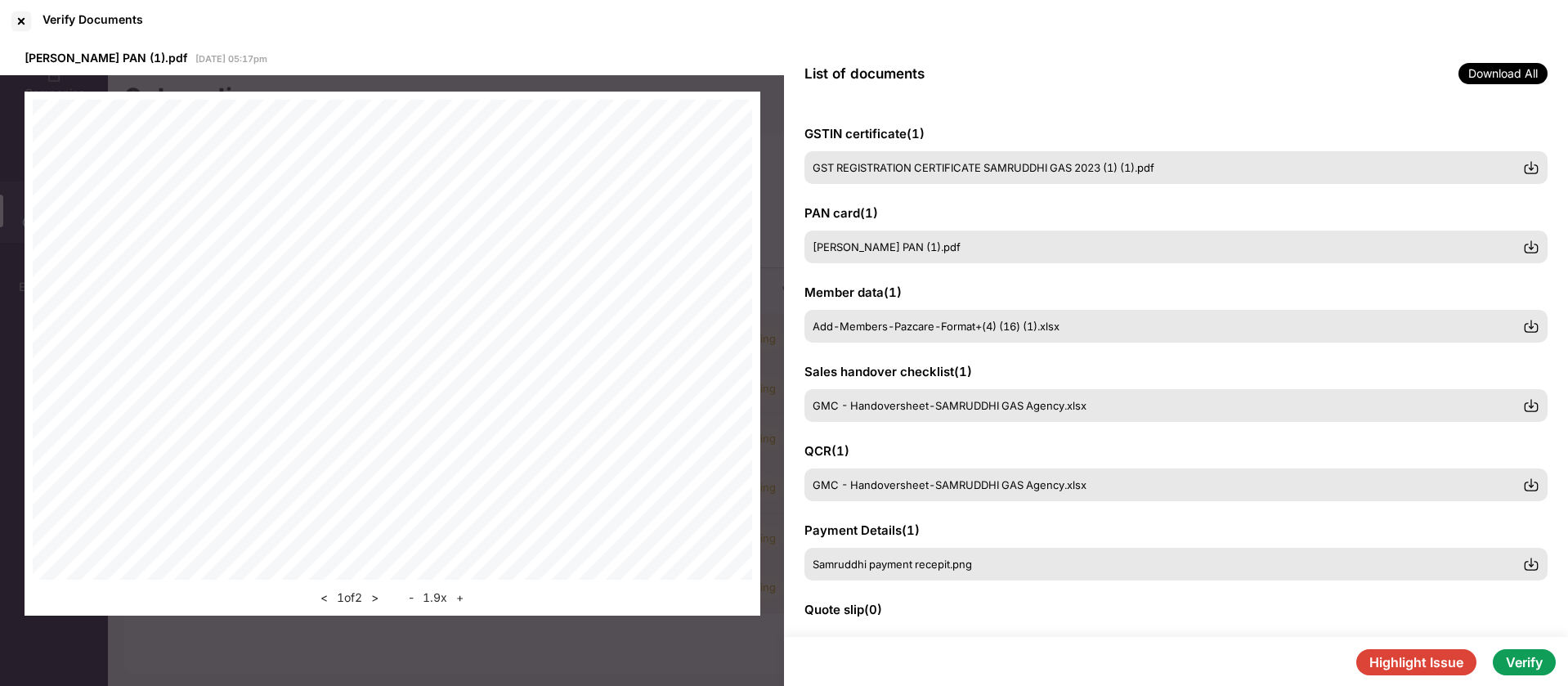
click at [458, 601] on button "+" at bounding box center [459, 598] width 17 height 20
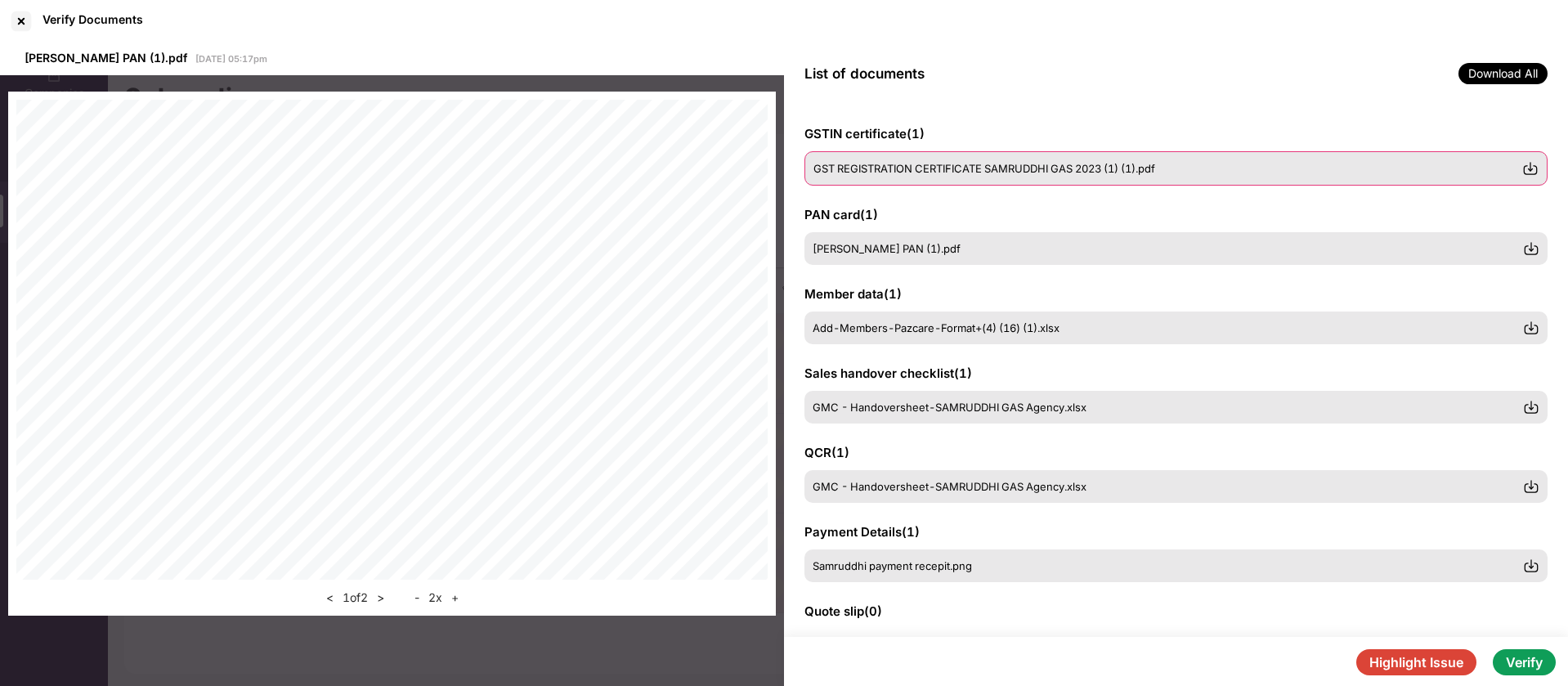
click at [1012, 154] on div "GST REGISTRATION CERTIFICATE SAMRUDDHI GAS 2023 (1) (1).pdf" at bounding box center [1176, 168] width 743 height 35
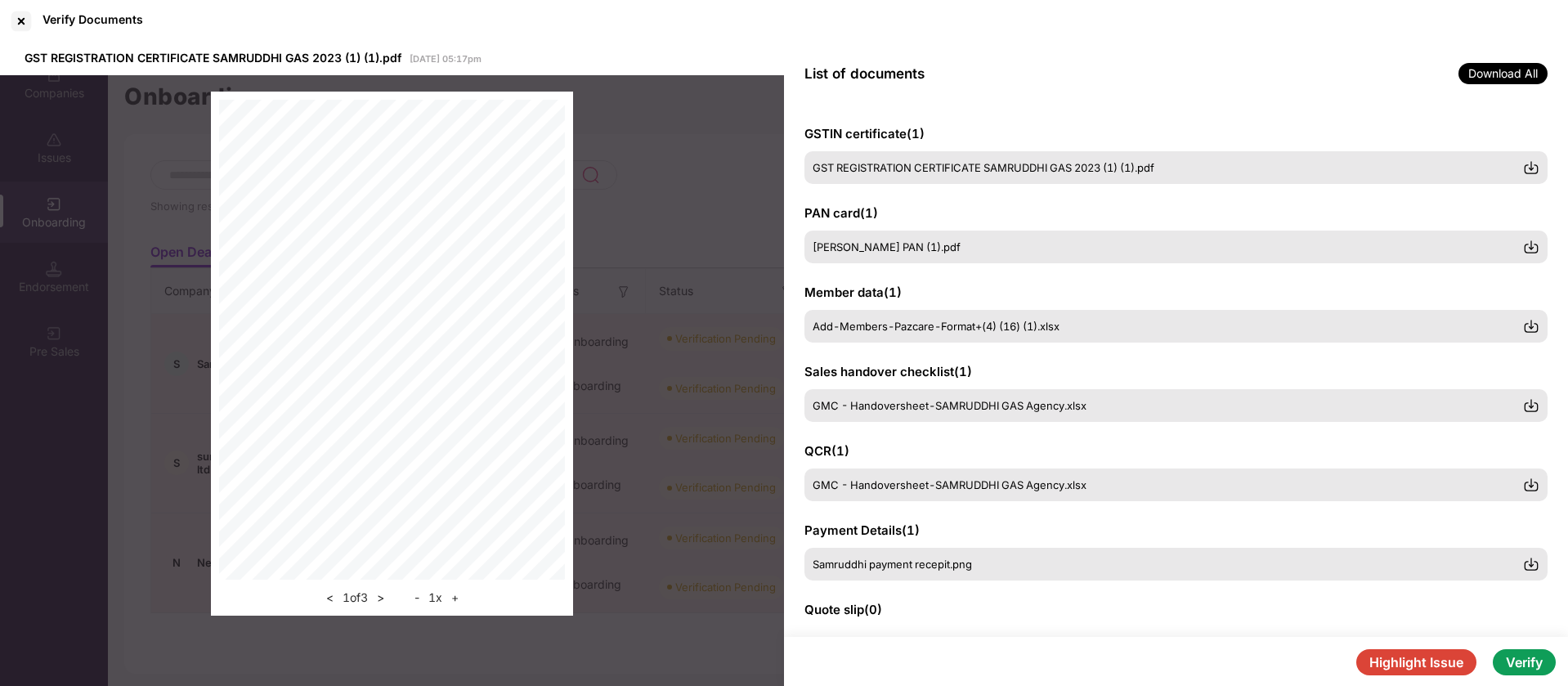
click at [461, 597] on button "+" at bounding box center [455, 598] width 17 height 20
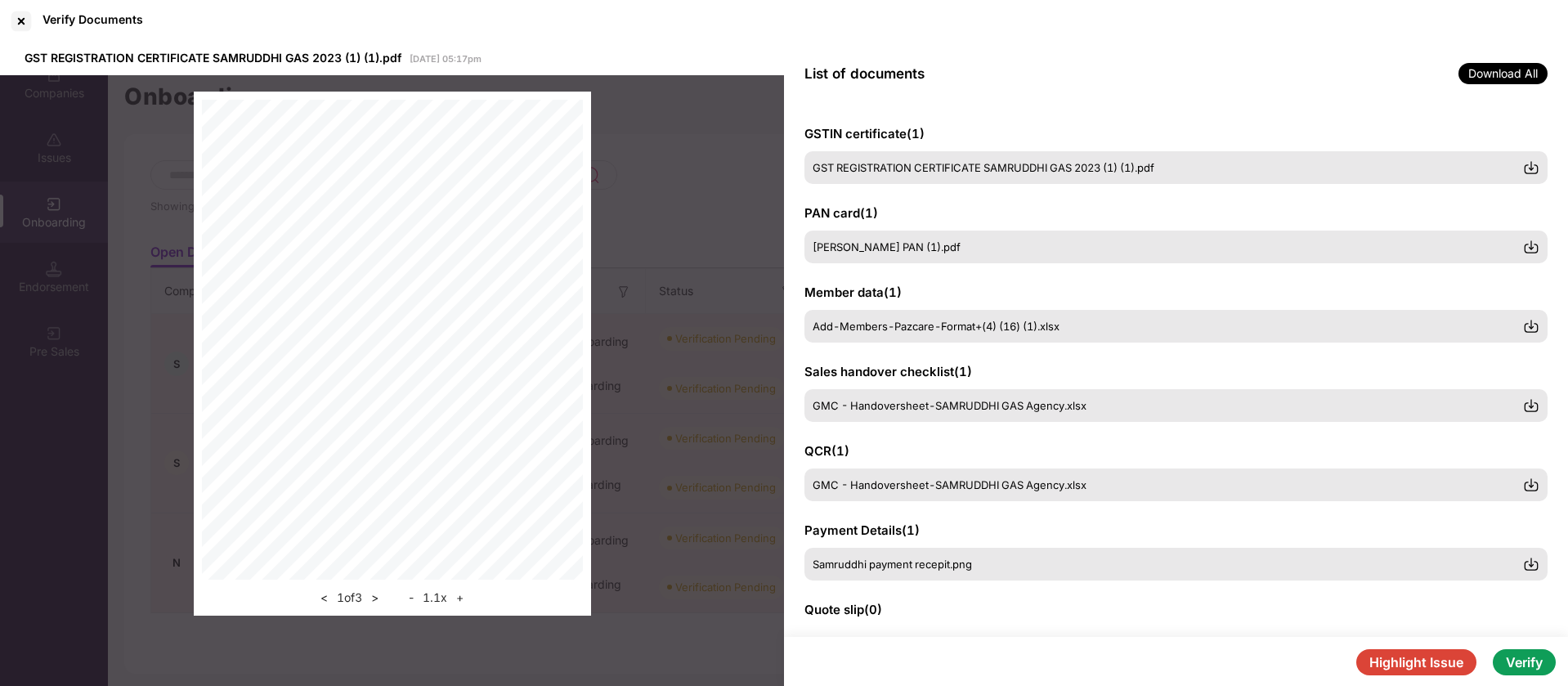
click at [461, 597] on button "+" at bounding box center [459, 598] width 17 height 20
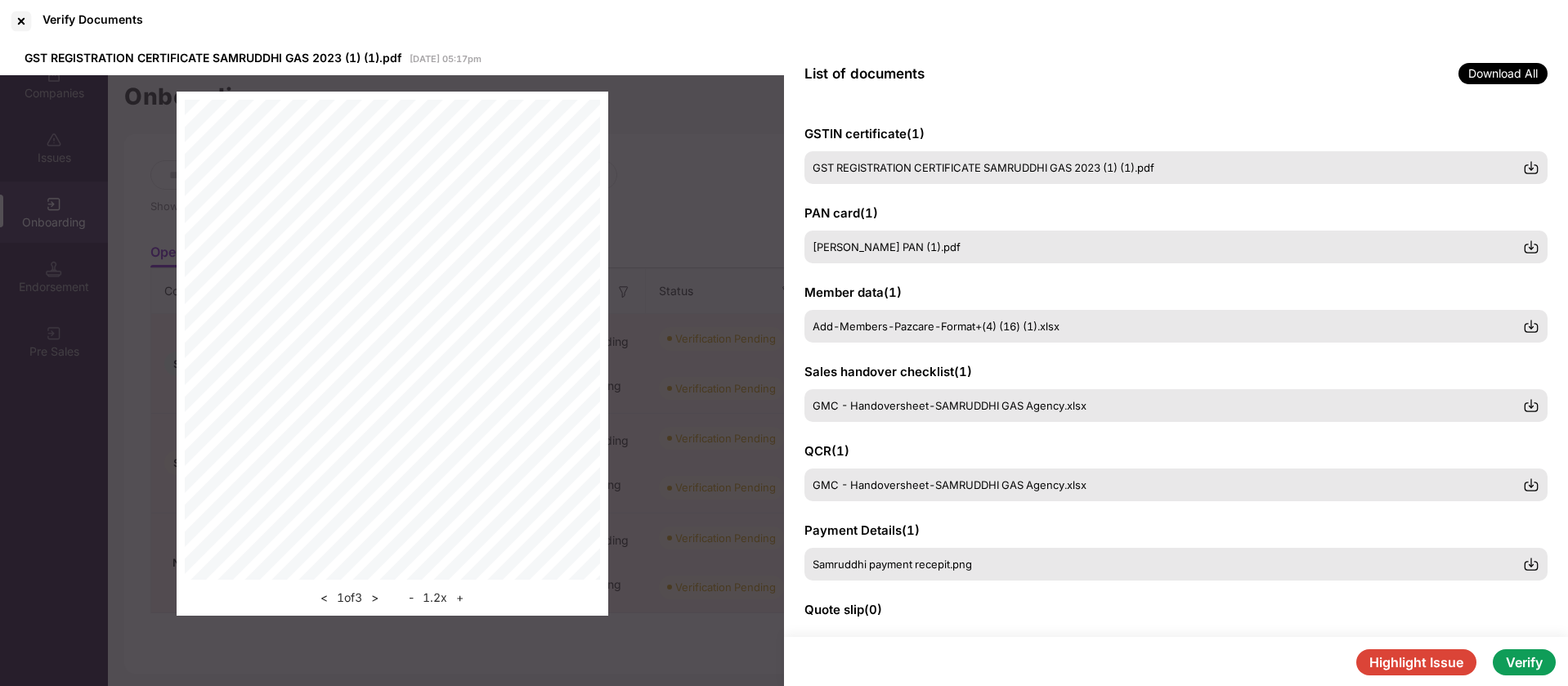
click at [461, 597] on button "+" at bounding box center [459, 598] width 17 height 20
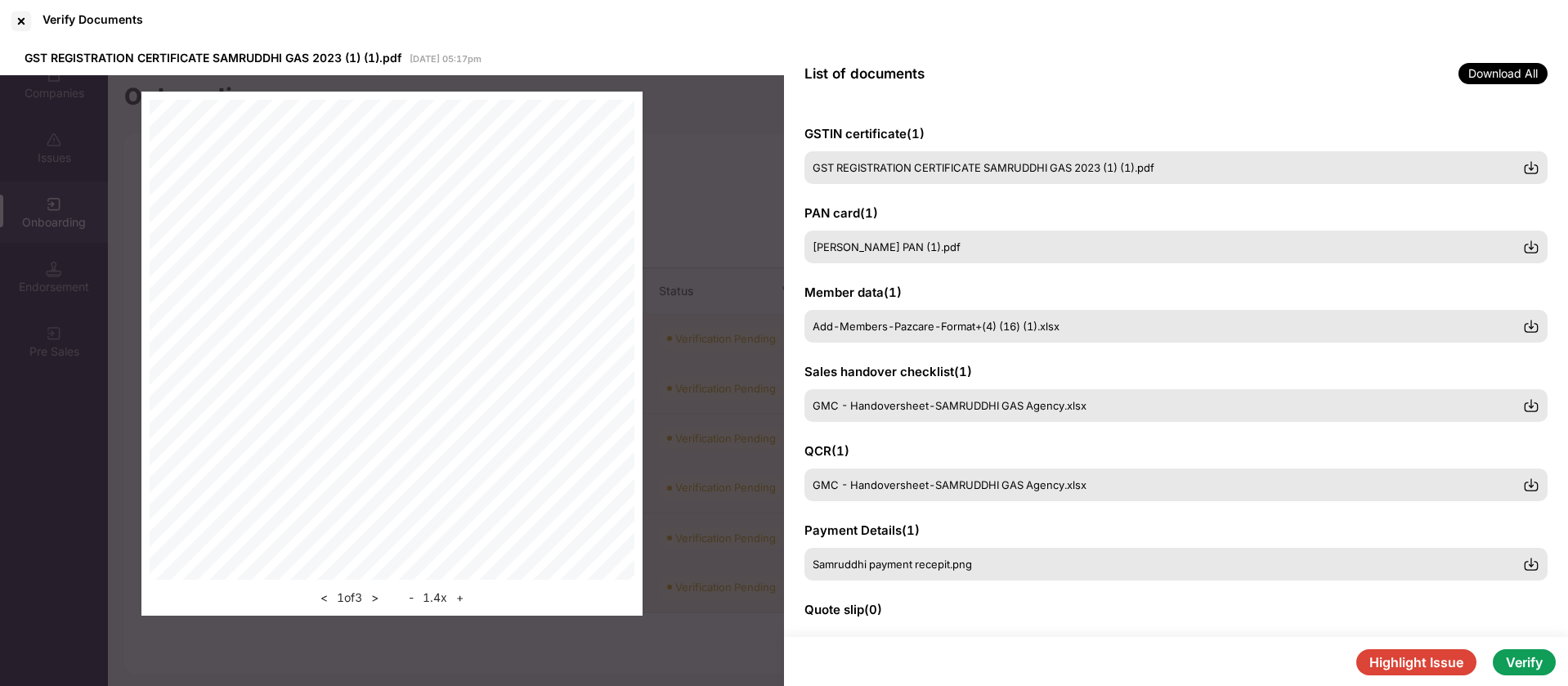
click at [461, 597] on button "+" at bounding box center [459, 598] width 17 height 20
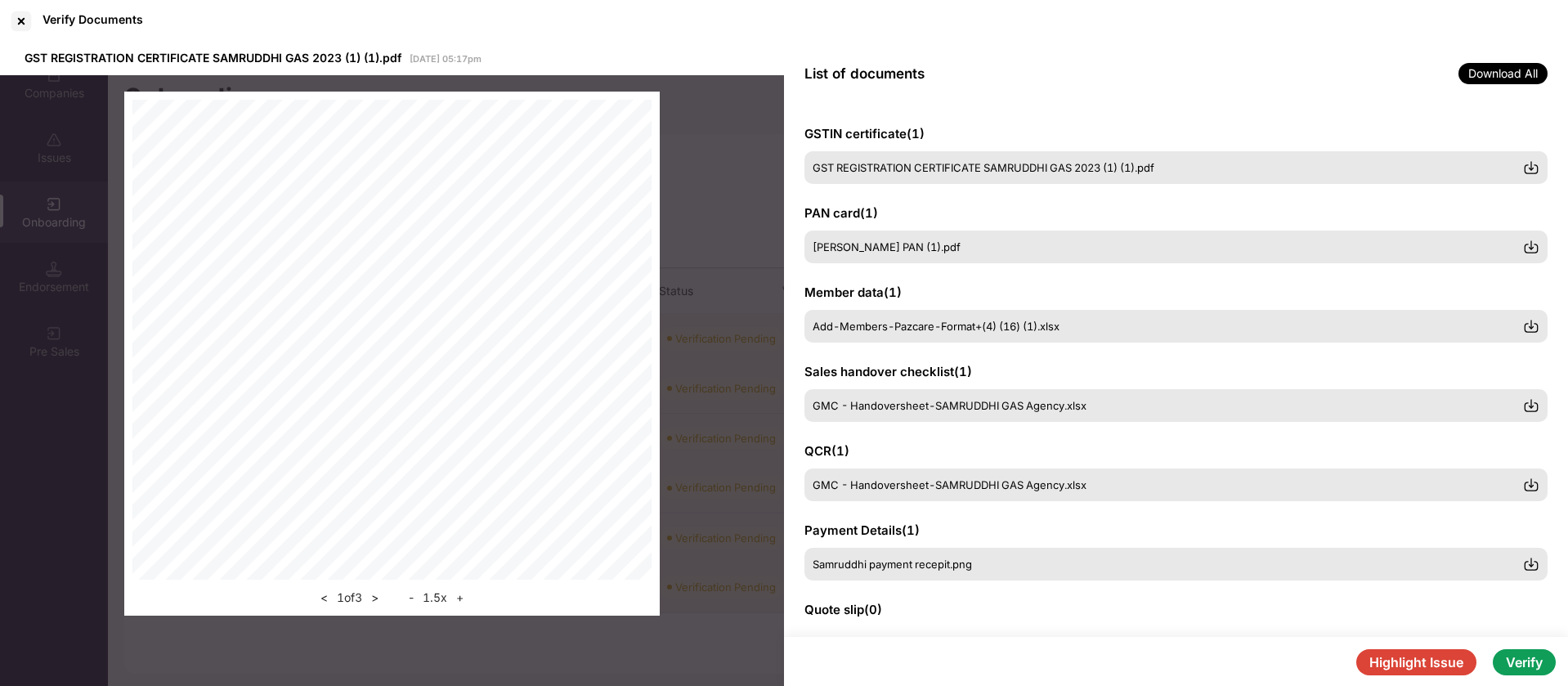
scroll to position [205, 0]
click at [871, 332] on span "Add-Members-Pazcare-Format+(4) (16) (1).xlsx" at bounding box center [937, 327] width 247 height 13
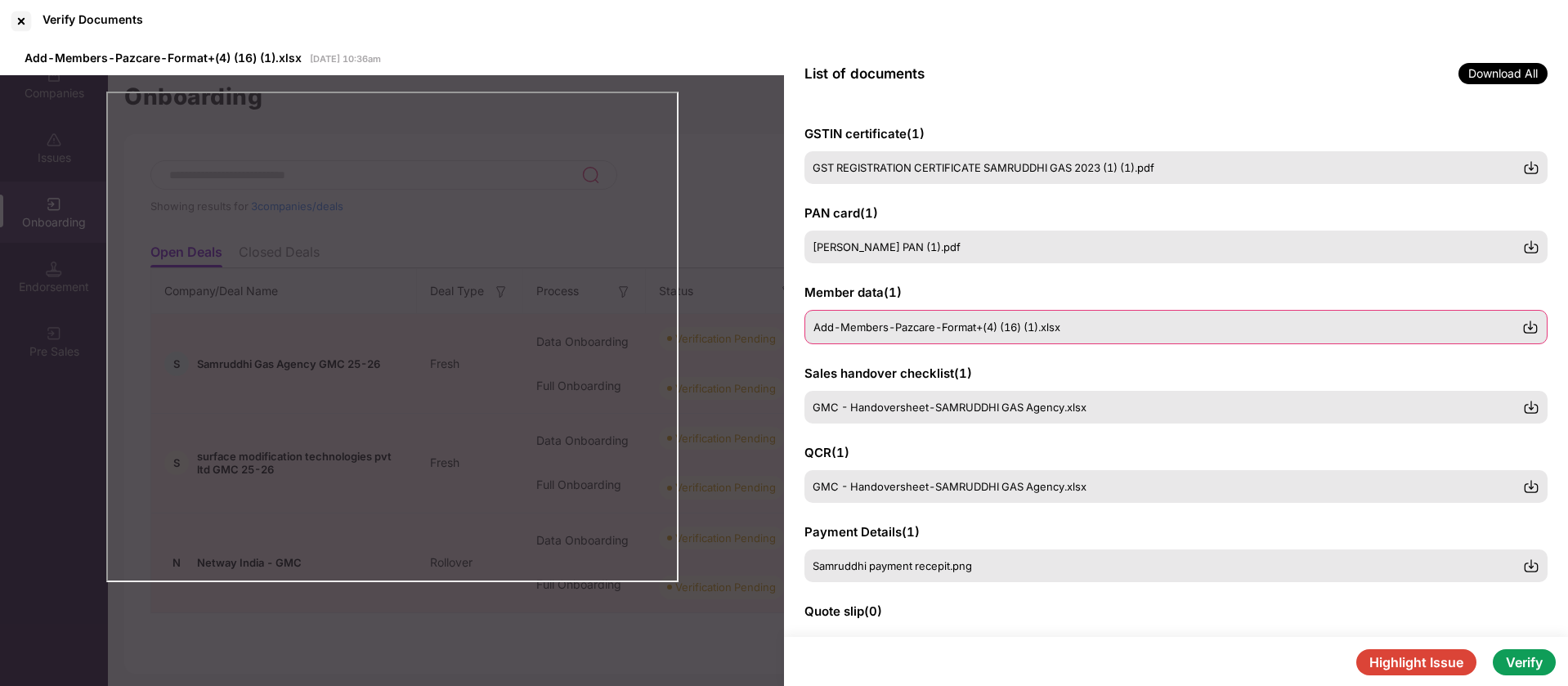
click at [1030, 326] on span "Add-Members-Pazcare-Format+(4) (16) (1).xlsx" at bounding box center [937, 327] width 247 height 13
click at [908, 407] on span "GMC - Handoversheet-SAMRUDDHI GAS Agency.xlsx" at bounding box center [951, 406] width 274 height 13
click at [1041, 485] on span "GMC - Handoversheet-SAMRUDDHI GAS Agency.xlsx" at bounding box center [951, 485] width 274 height 13
click at [987, 548] on div "Payment Details ( 1 ) Samruddhi payment recepit.png" at bounding box center [1176, 552] width 743 height 61
click at [988, 582] on div "Samruddhi payment recepit.png" at bounding box center [1176, 565] width 743 height 35
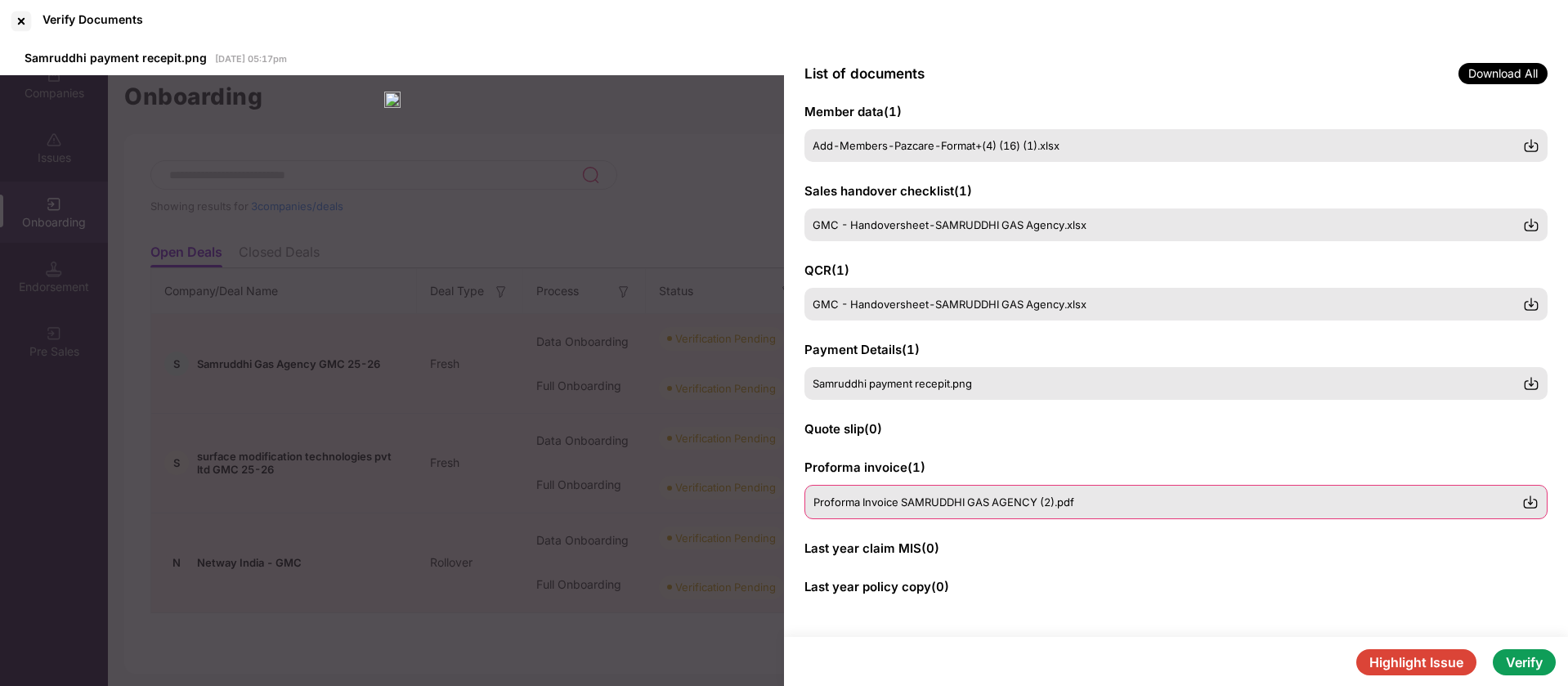
click at [1000, 511] on div "Proforma Invoice SAMRUDDHI GAS AGENCY (2).pdf" at bounding box center [1176, 502] width 743 height 35
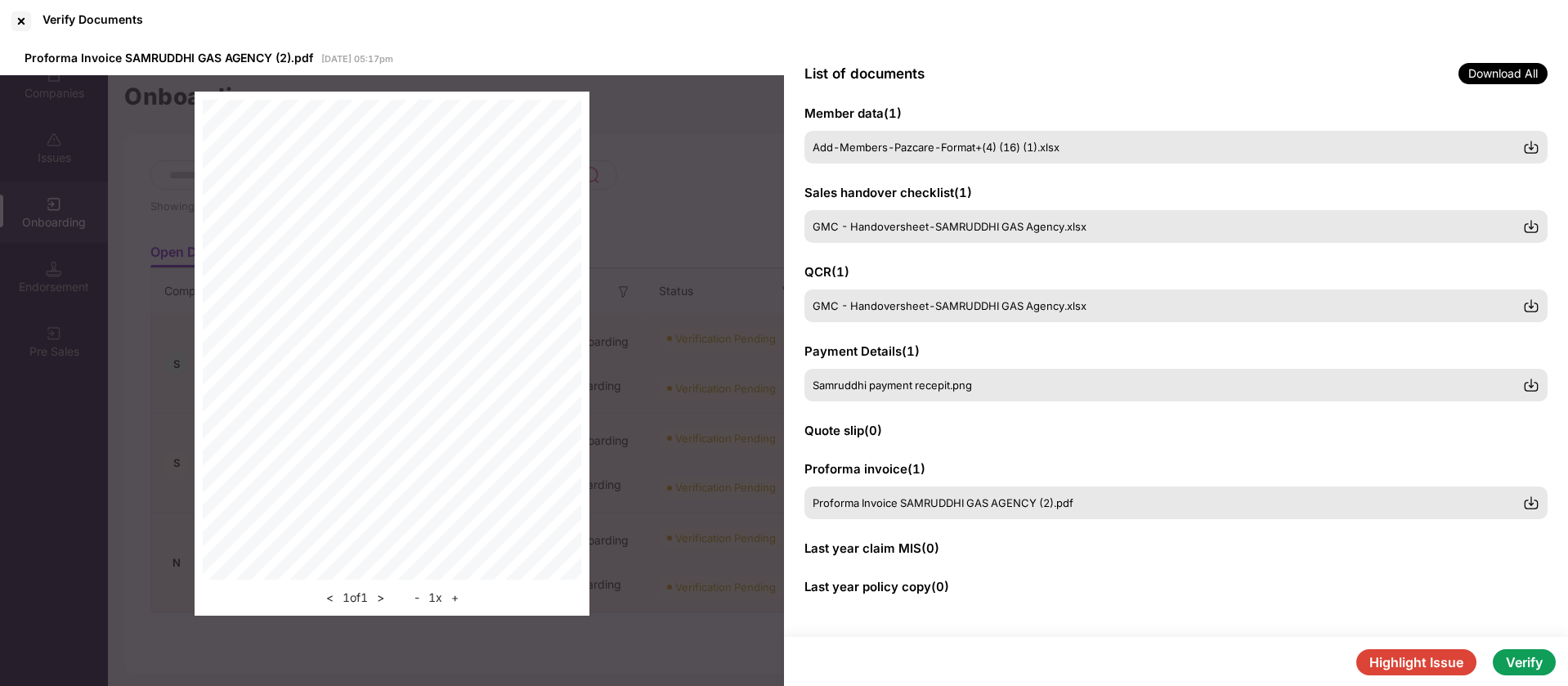
scroll to position [179, 0]
click at [457, 602] on button "+" at bounding box center [455, 598] width 17 height 20
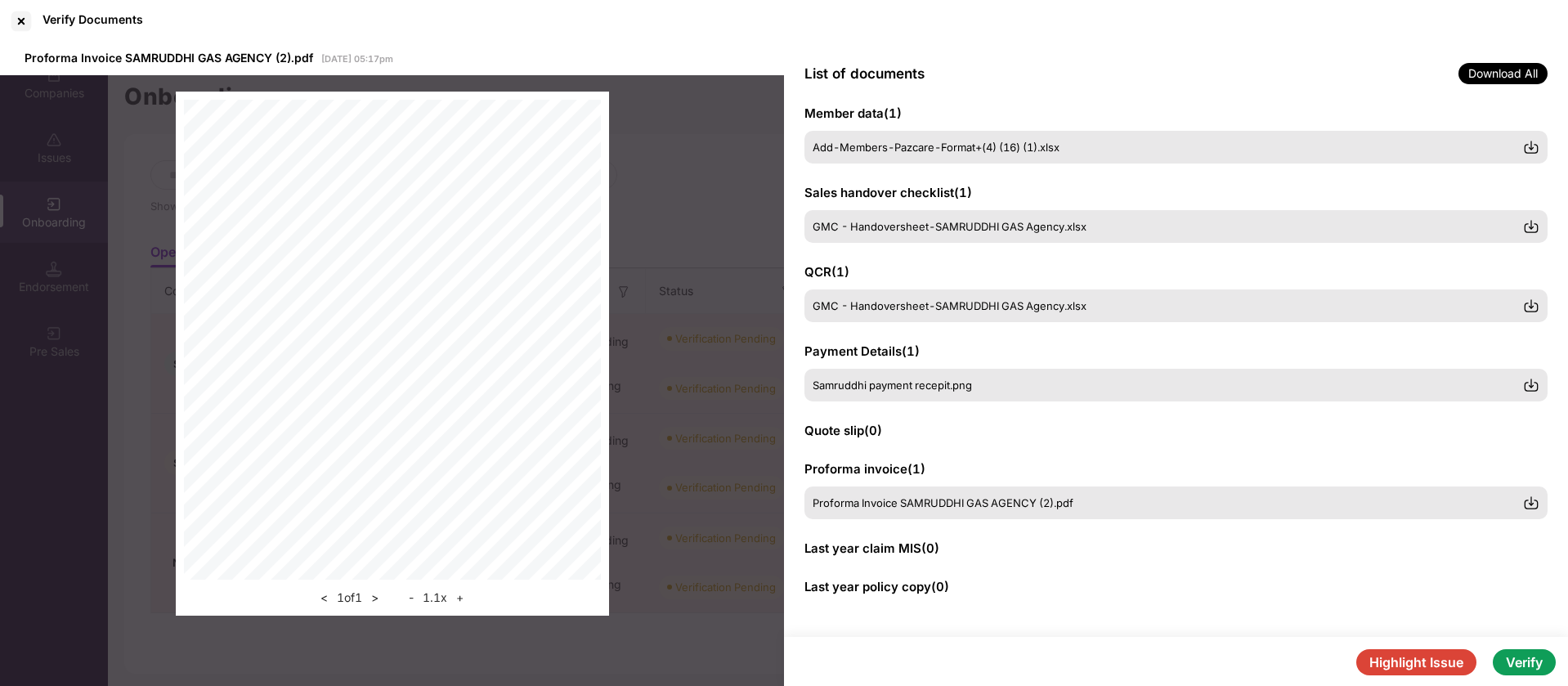
click at [457, 602] on button "+" at bounding box center [459, 598] width 17 height 20
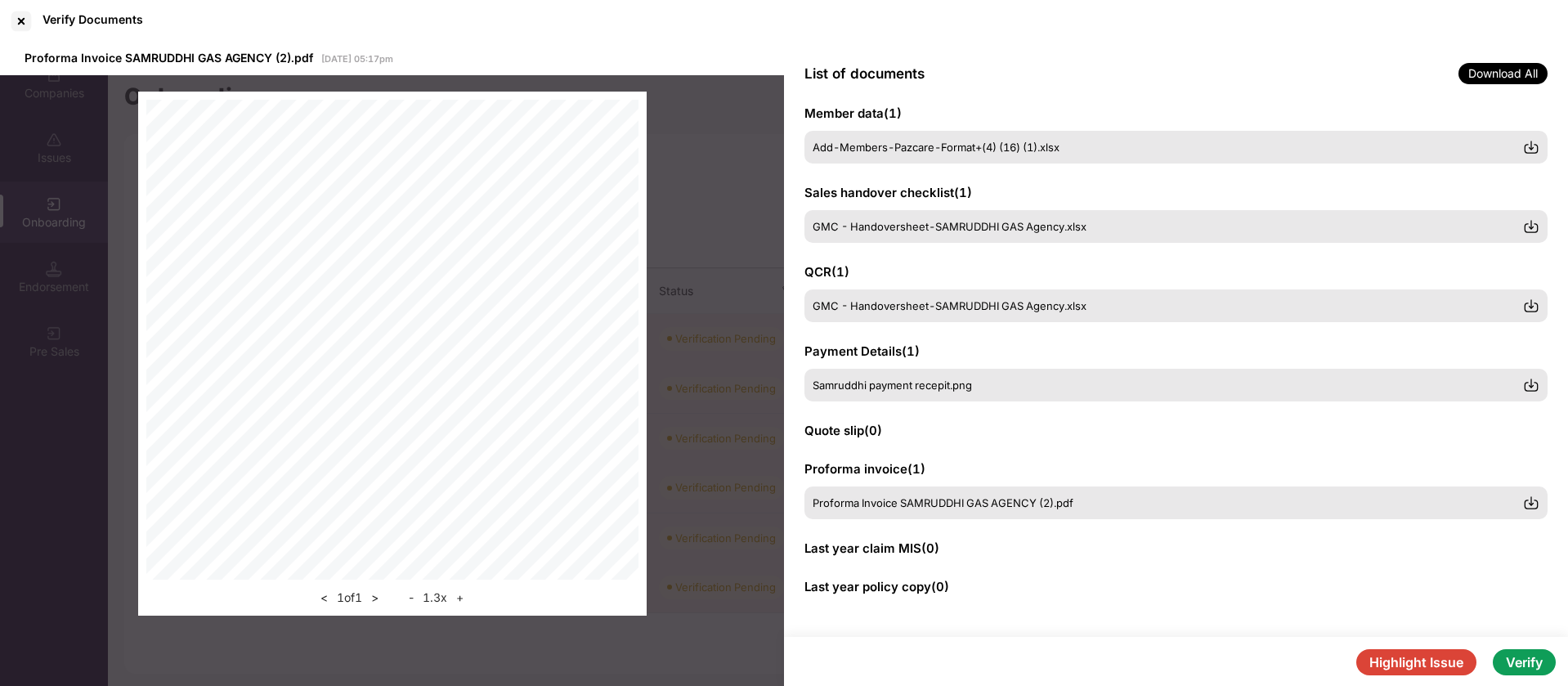
click at [457, 602] on button "+" at bounding box center [459, 598] width 17 height 20
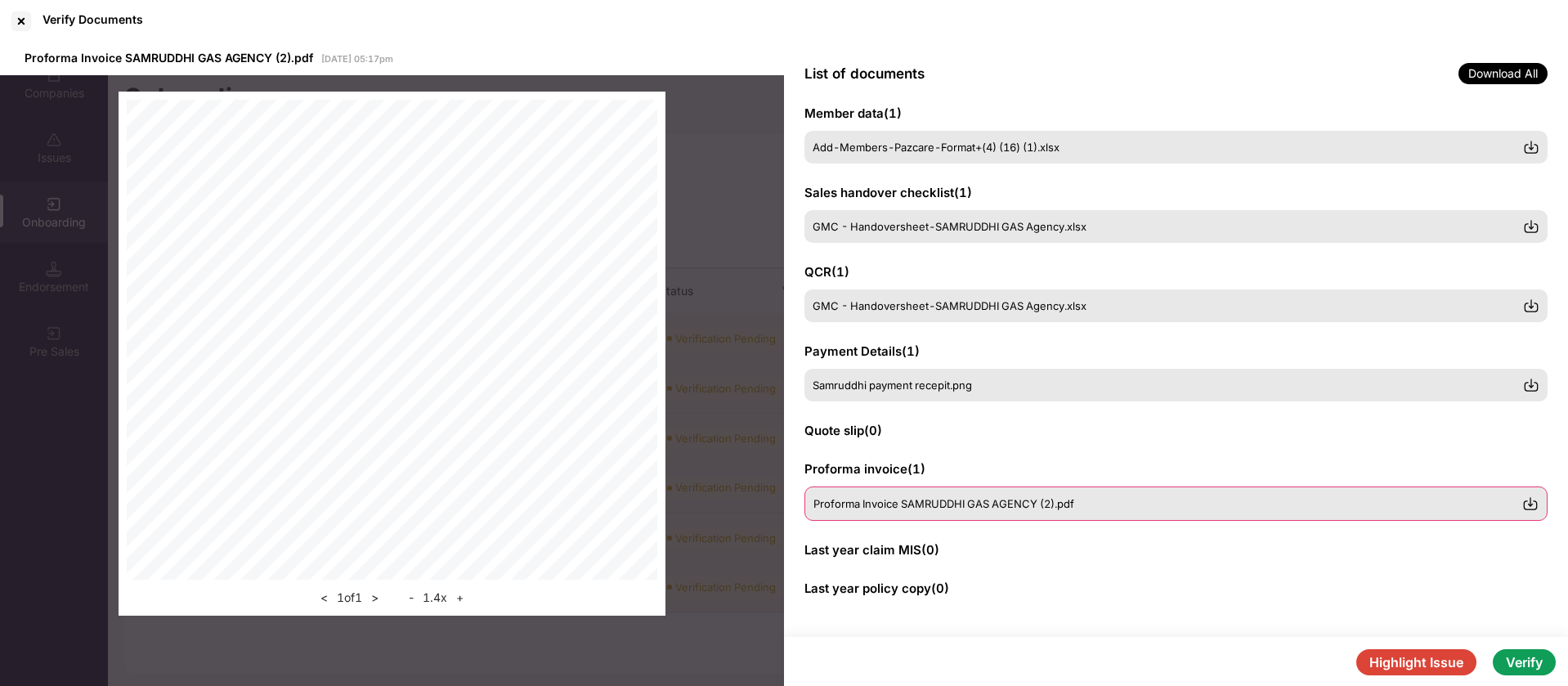
scroll to position [181, 0]
click at [1529, 504] on img at bounding box center [1530, 502] width 16 height 16
click at [1556, 664] on button "Verify" at bounding box center [1523, 662] width 63 height 26
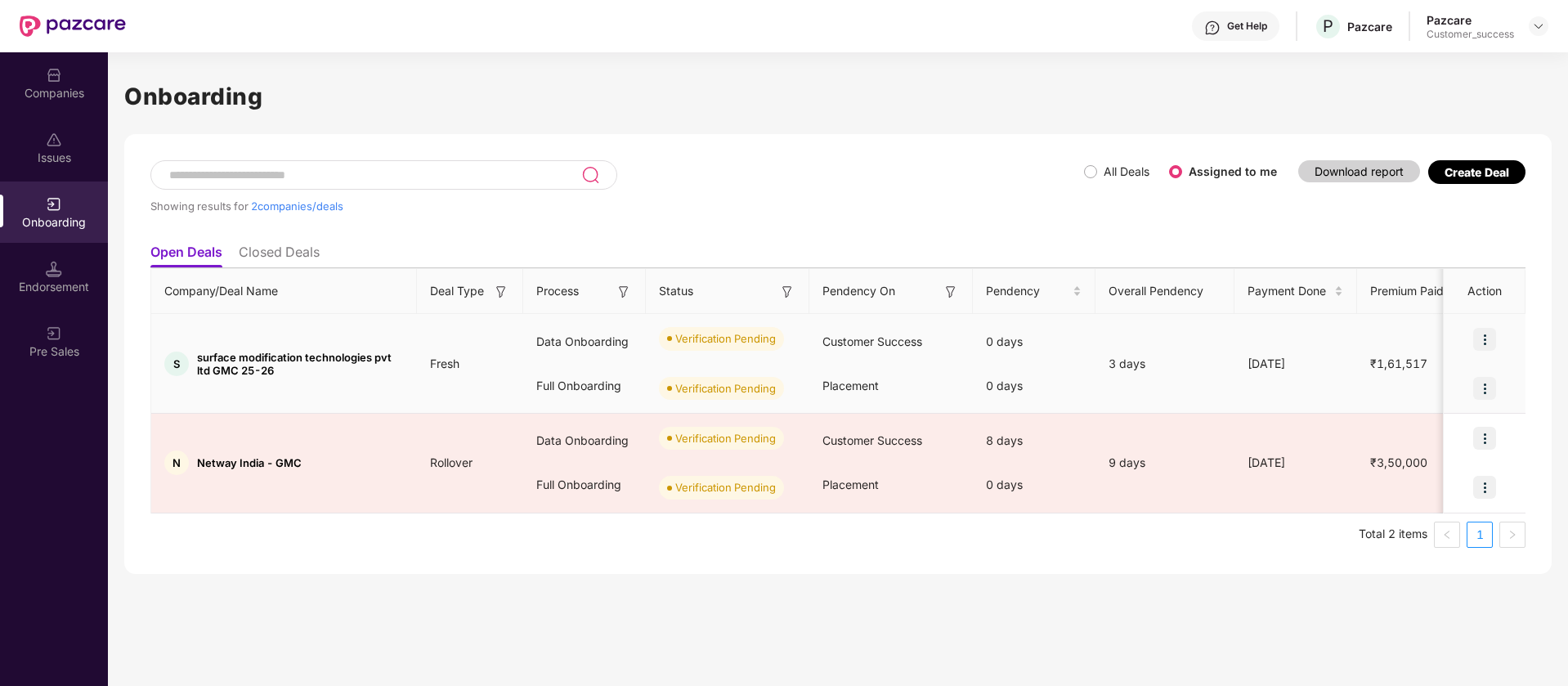
click at [1488, 340] on img at bounding box center [1485, 339] width 23 height 23
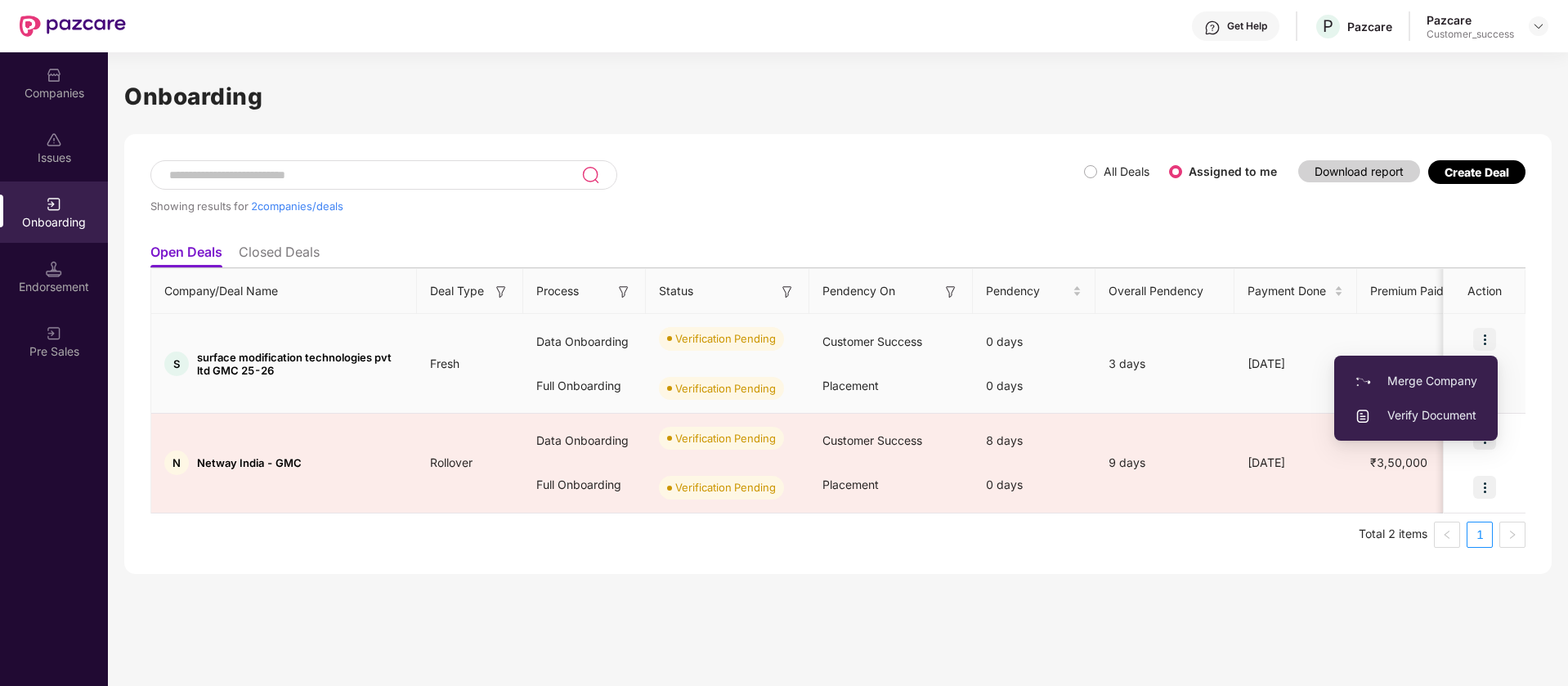
click at [1446, 416] on span "Verify Document" at bounding box center [1416, 415] width 123 height 18
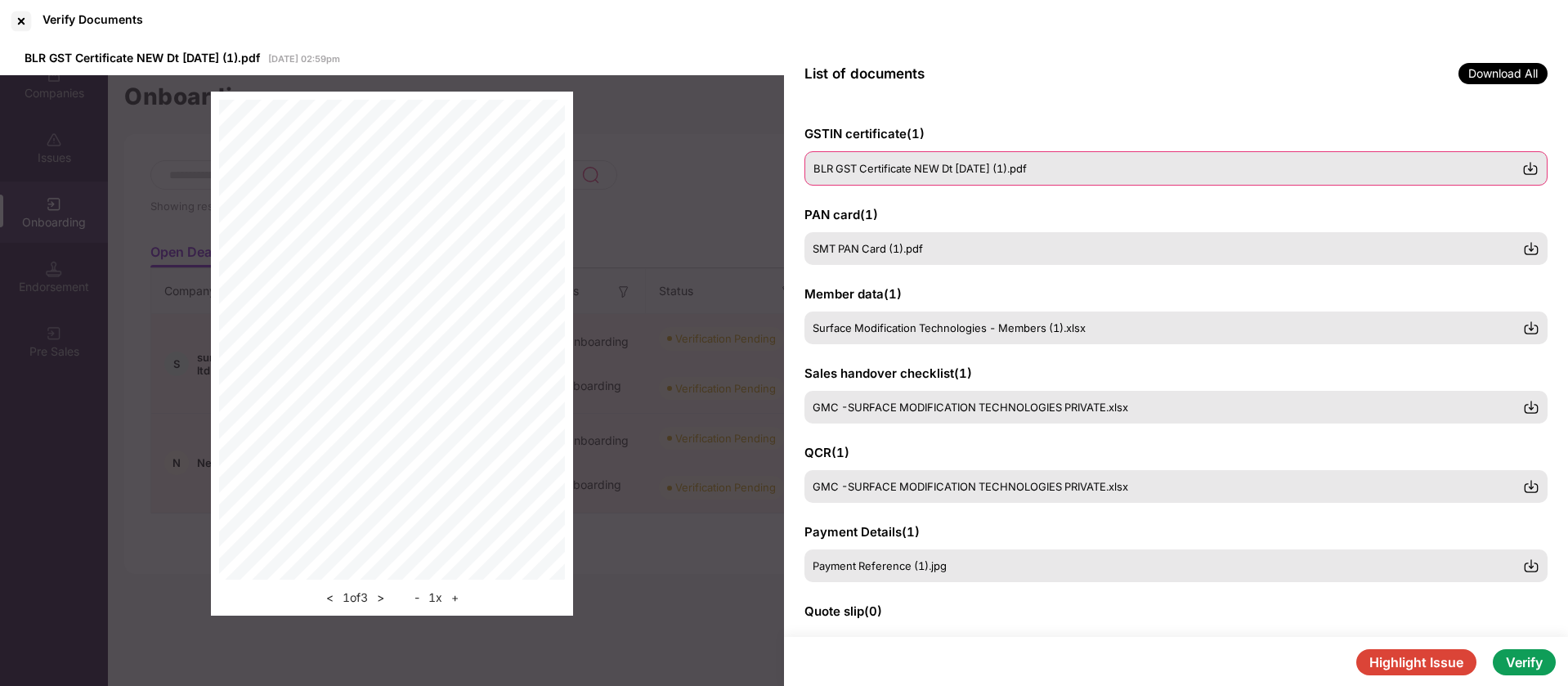
click at [912, 164] on span "BLR GST Certificate NEW Dt [DATE] (1).pdf" at bounding box center [920, 168] width 213 height 13
click at [456, 598] on button "+" at bounding box center [455, 598] width 17 height 20
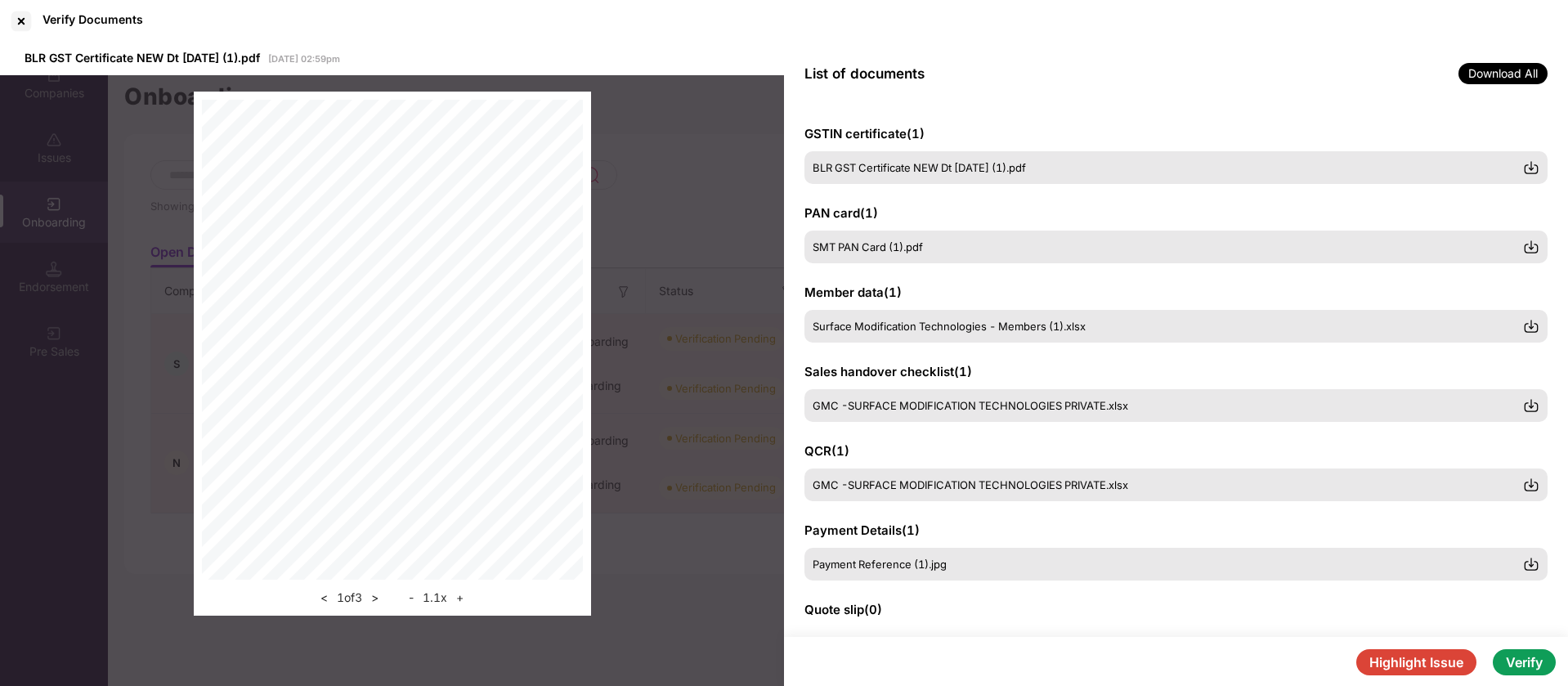
click at [456, 598] on button "+" at bounding box center [459, 598] width 17 height 20
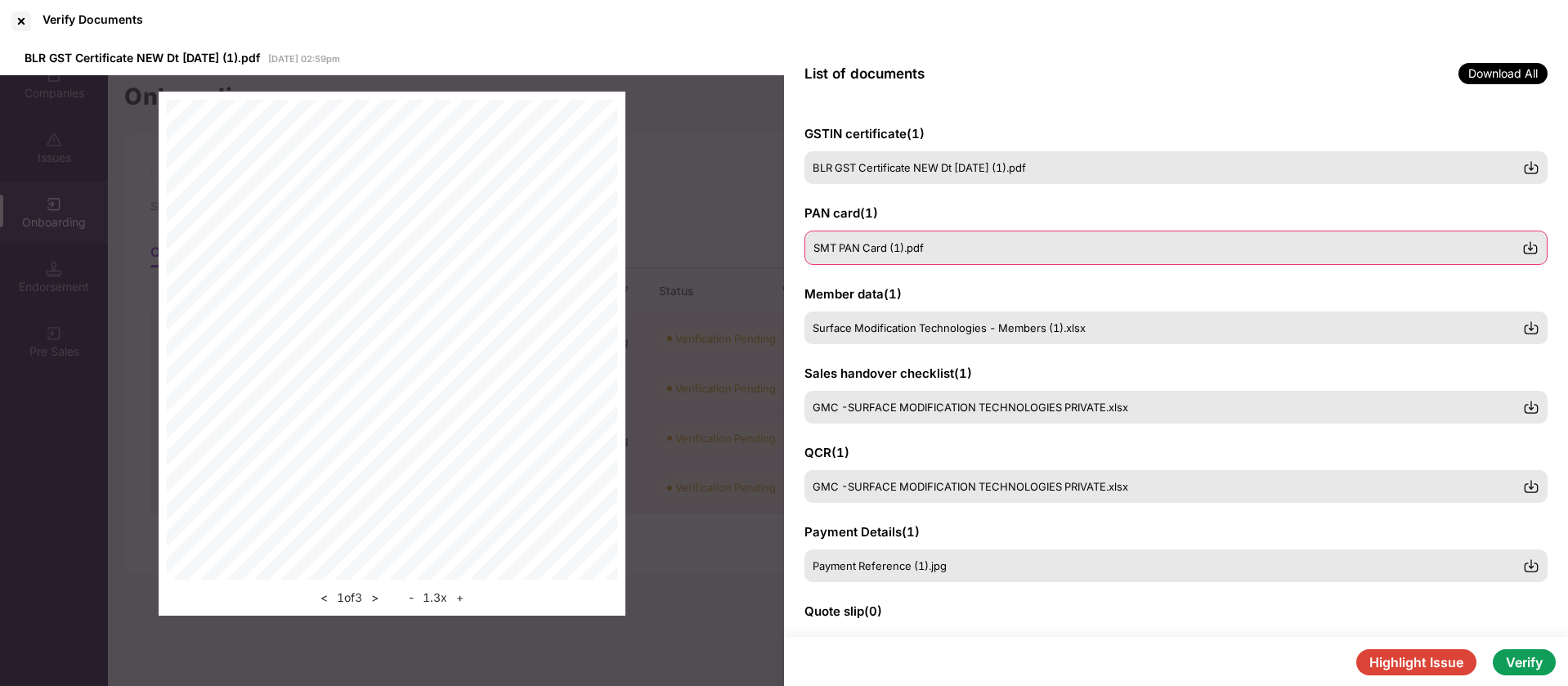
click at [943, 259] on div "SMT PAN Card (1).pdf" at bounding box center [1176, 247] width 743 height 35
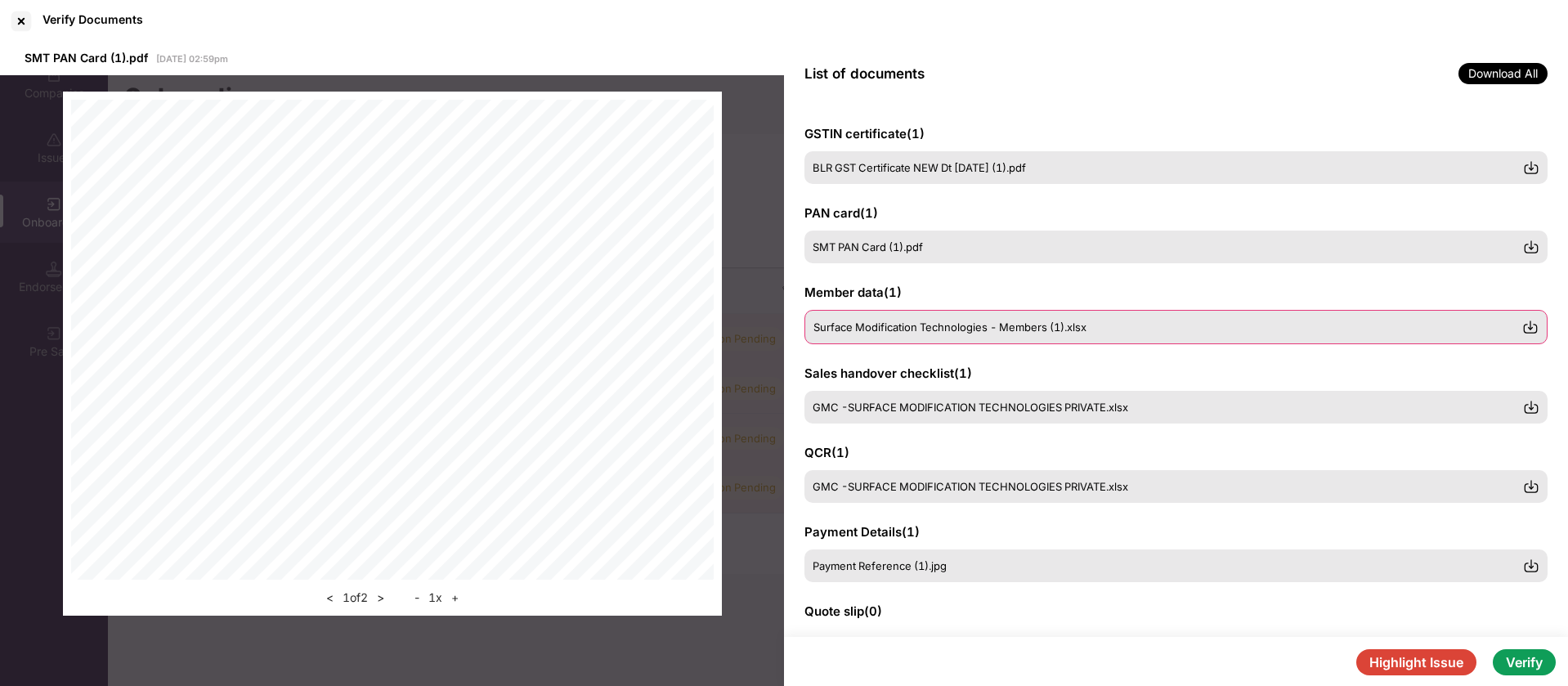
click at [1064, 328] on span "Surface Modification Technologies - Members (1).xlsx" at bounding box center [950, 327] width 273 height 13
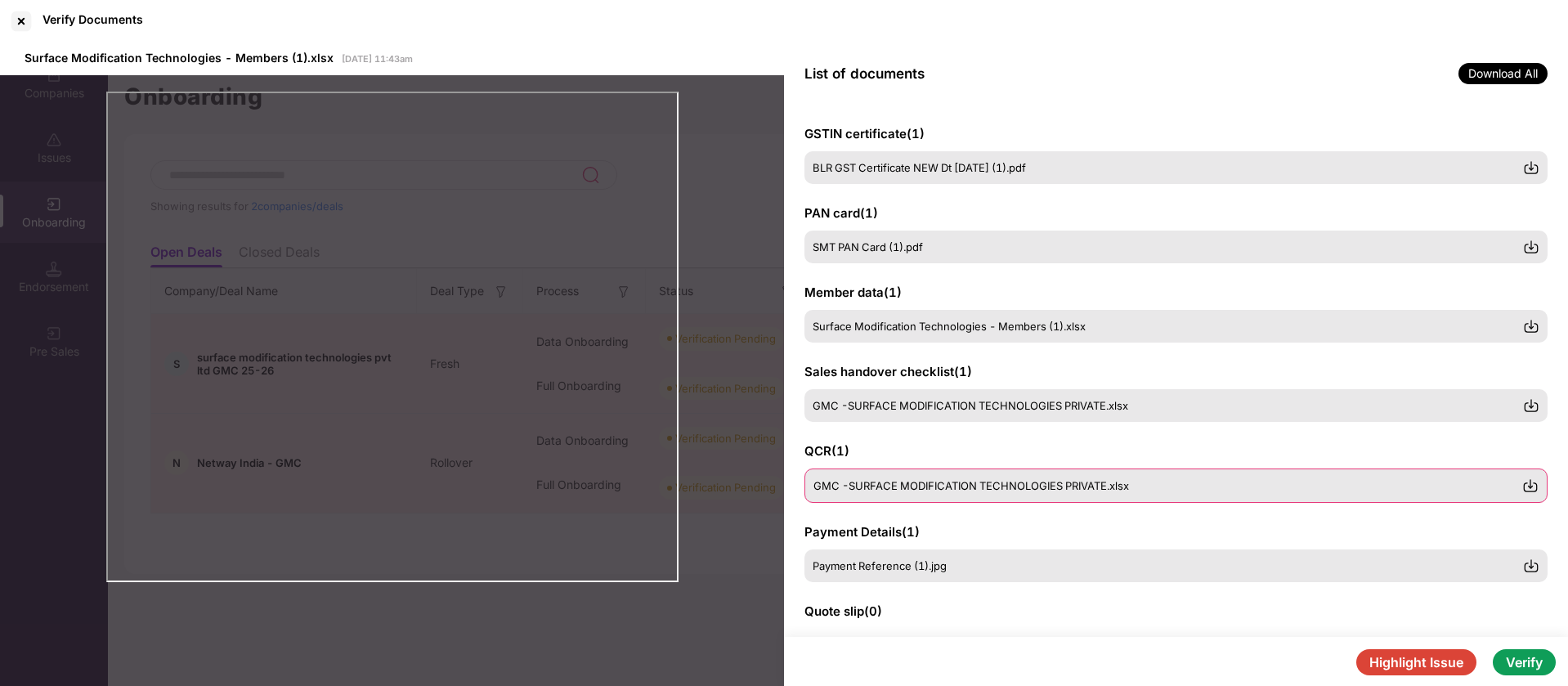
click at [1056, 485] on span "GMC -SURFACE MODIFICATION TECHNOLOGIES PRIVATE.xlsx" at bounding box center [972, 485] width 316 height 13
click at [940, 495] on div "GMC -SURFACE MODIFICATION TECHNOLOGIES PRIVATE.xlsx" at bounding box center [1176, 485] width 743 height 35
click at [942, 571] on span "Payment Reference (1).jpg" at bounding box center [880, 565] width 134 height 13
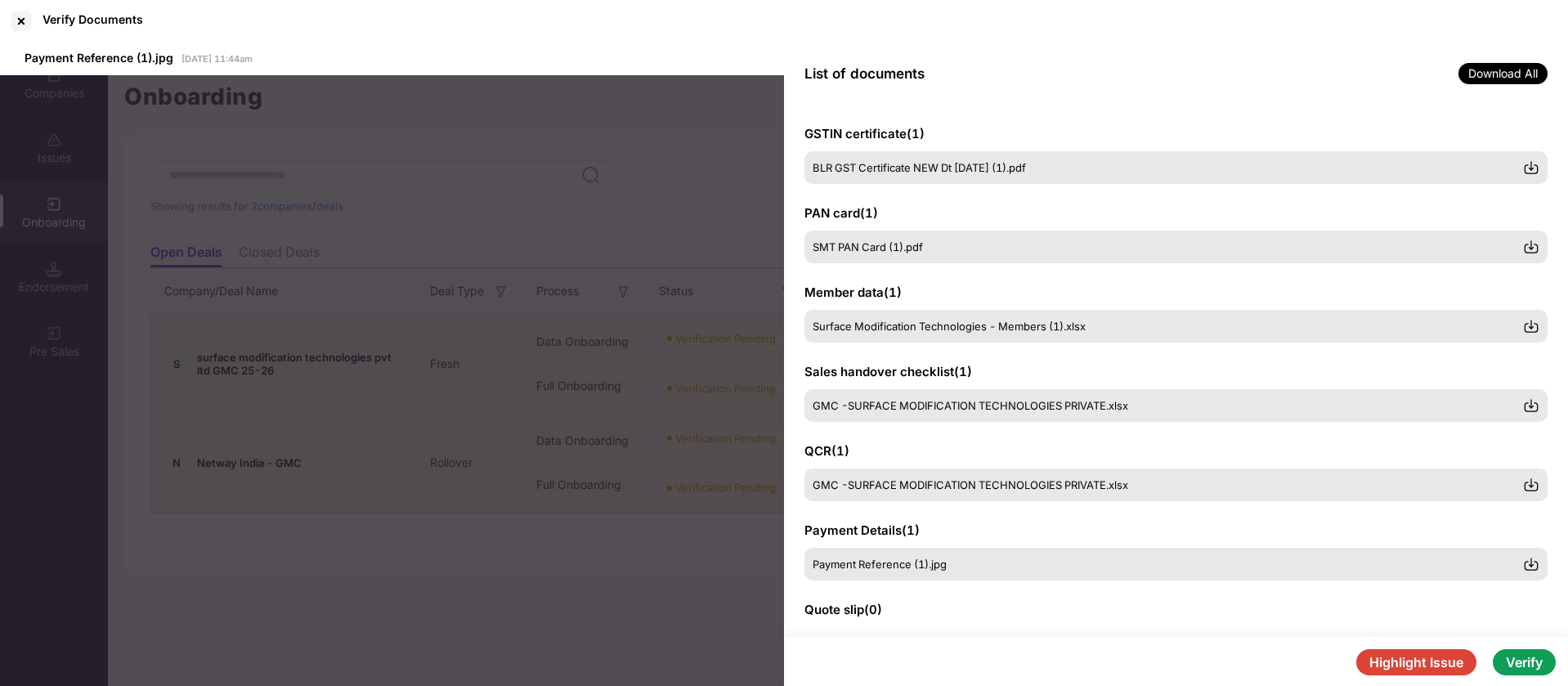
scroll to position [179, 0]
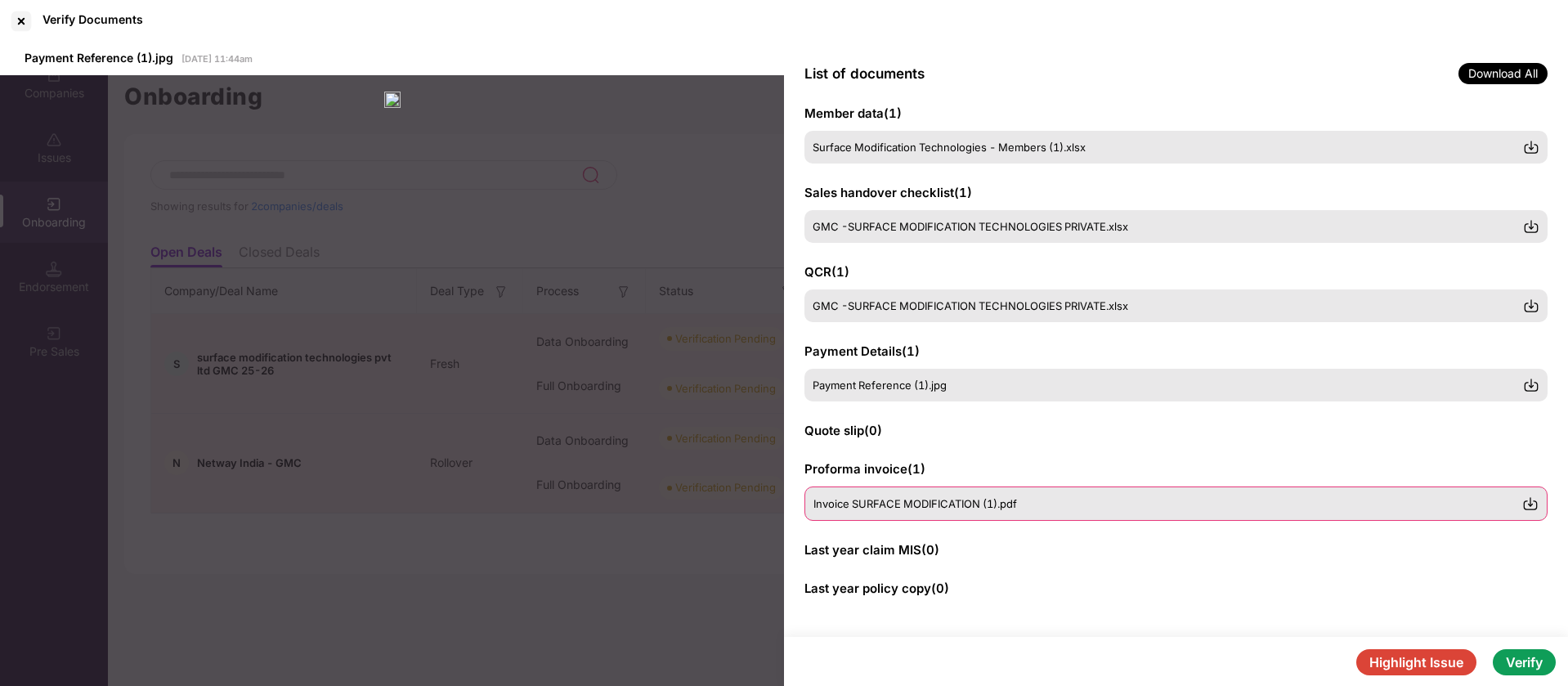
click at [936, 505] on span "Invoice SURFACE MODIFICATION (1).pdf" at bounding box center [915, 503] width 203 height 13
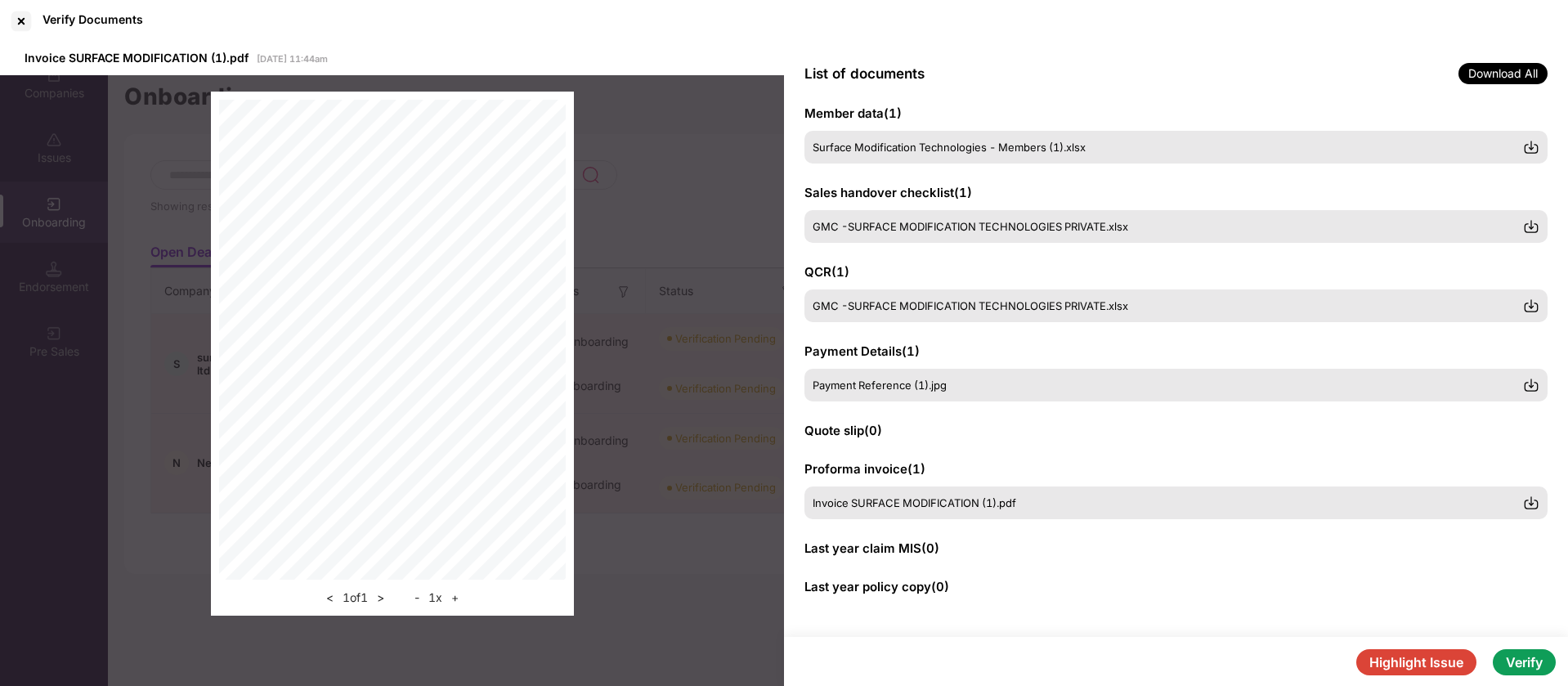
click at [1536, 660] on button "Verify" at bounding box center [1523, 662] width 63 height 26
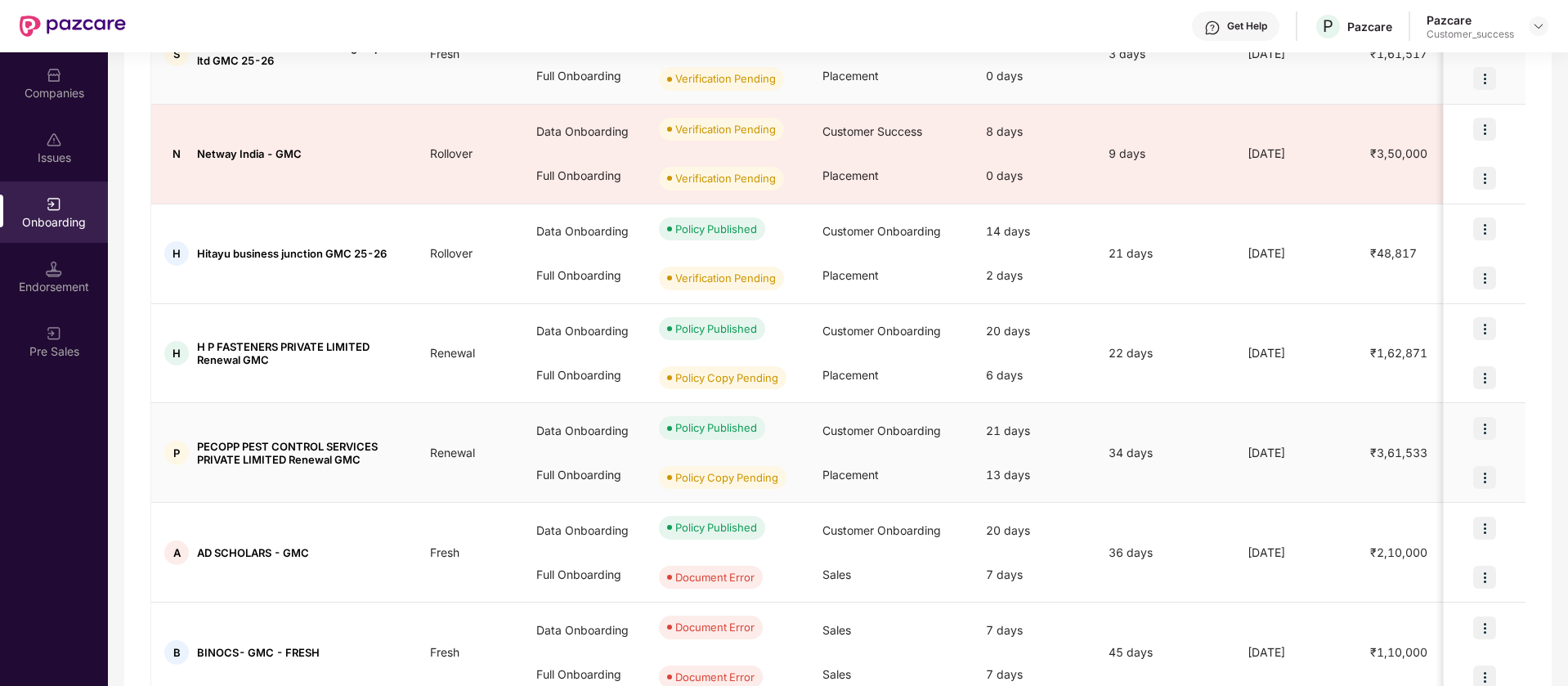
scroll to position [205, 0]
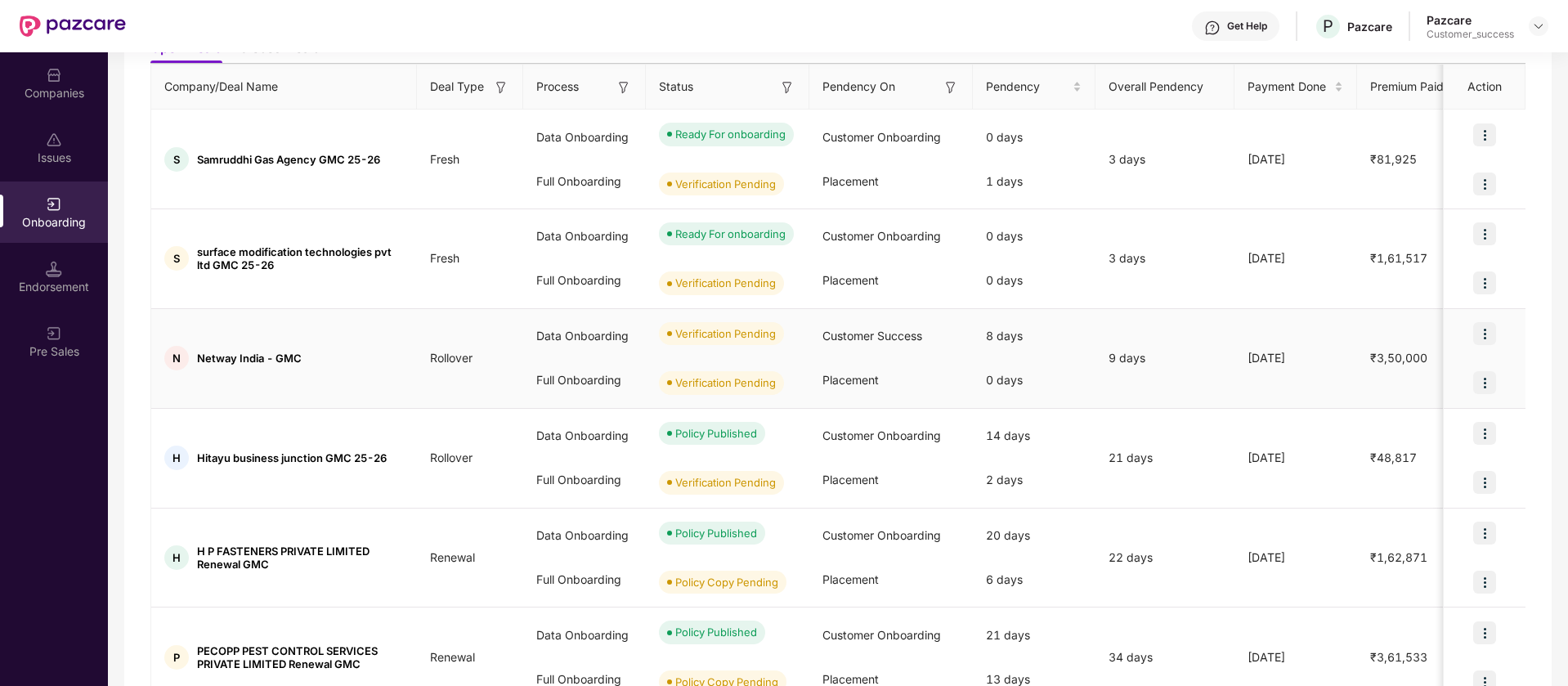
click at [1491, 335] on img at bounding box center [1485, 334] width 23 height 23
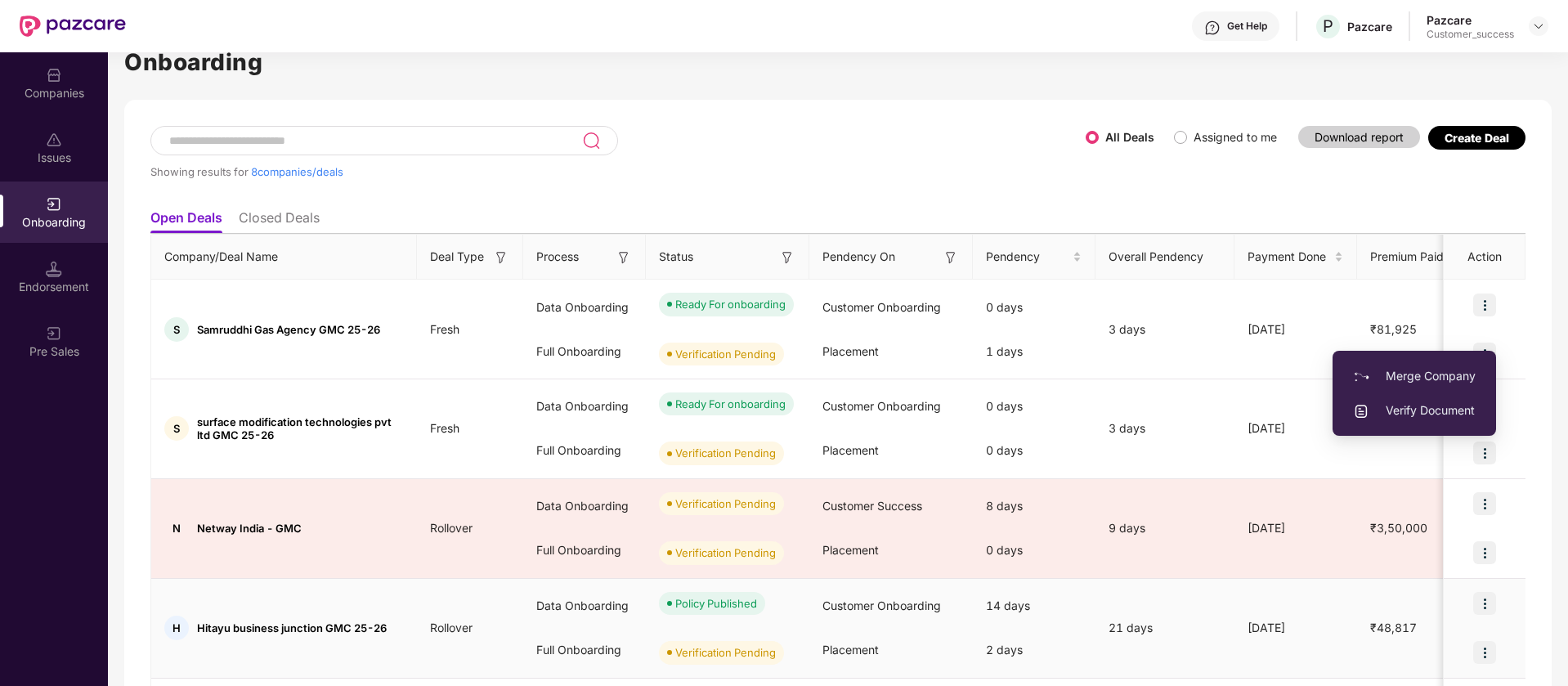
scroll to position [0, 0]
